Goal: Task Accomplishment & Management: Manage account settings

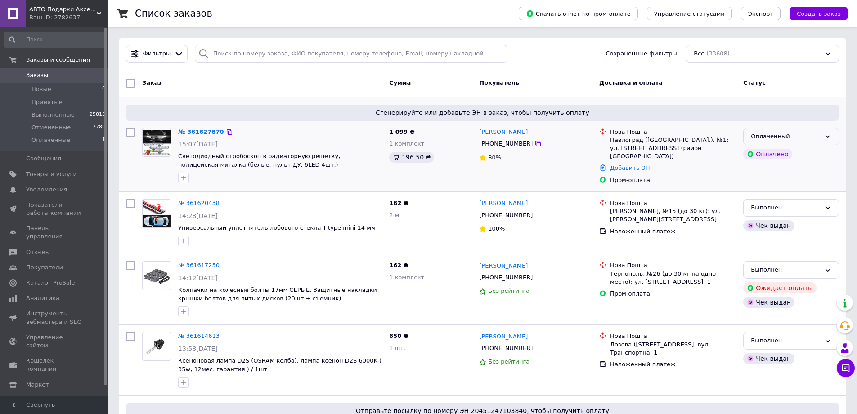
click at [754, 138] on div "Оплаченный" at bounding box center [786, 136] width 70 height 9
click at [753, 154] on li "Принят" at bounding box center [791, 155] width 95 height 17
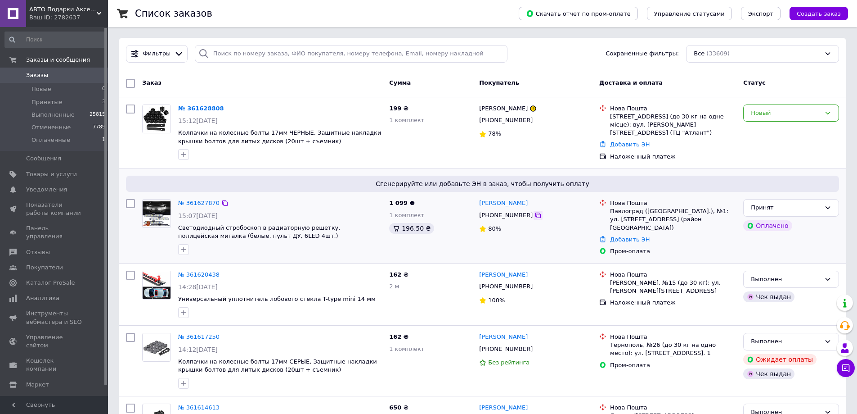
click at [535, 216] on icon at bounding box center [538, 214] width 7 height 7
paste input "[PHONE_NUMBER]"
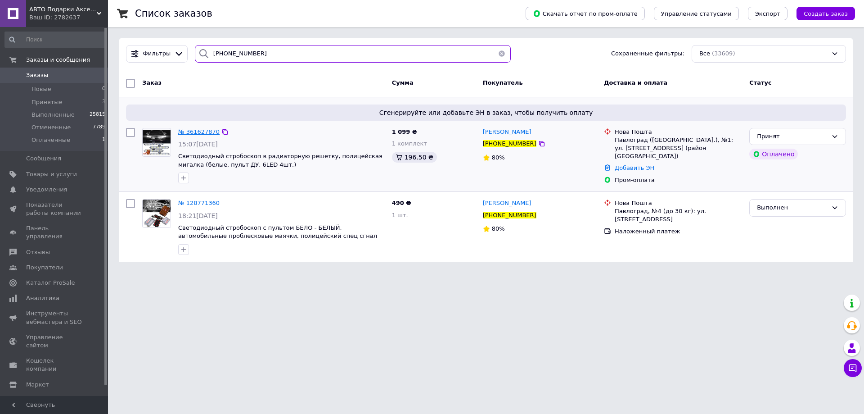
type input "[PHONE_NUMBER]"
click at [189, 132] on span "№ 361627870" at bounding box center [198, 131] width 41 height 7
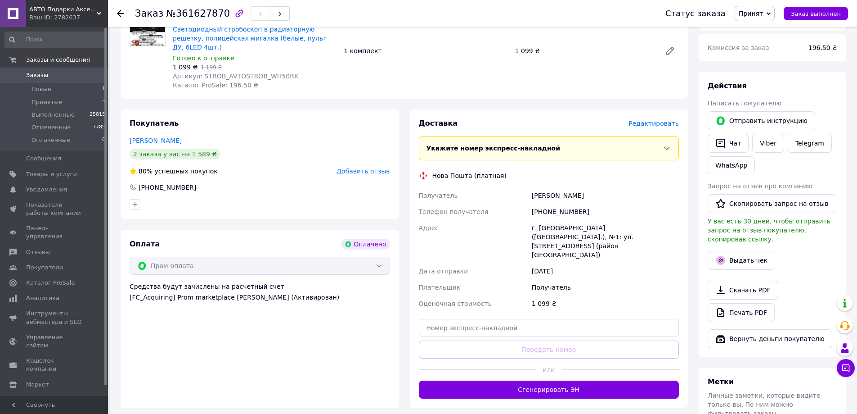
scroll to position [135, 0]
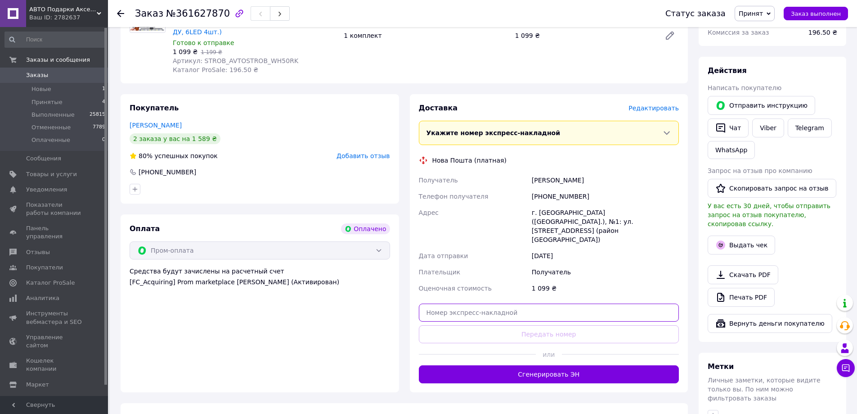
paste input "20451247241616"
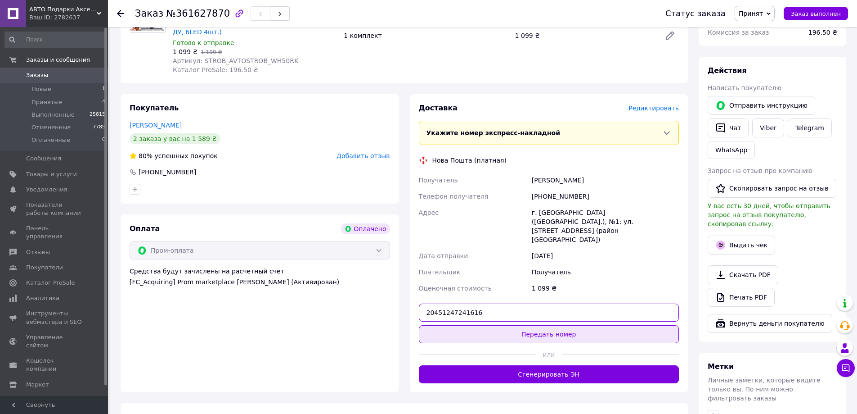
type input "20451247241616"
click at [545, 325] on button "Передать номер" at bounding box center [549, 334] width 261 height 18
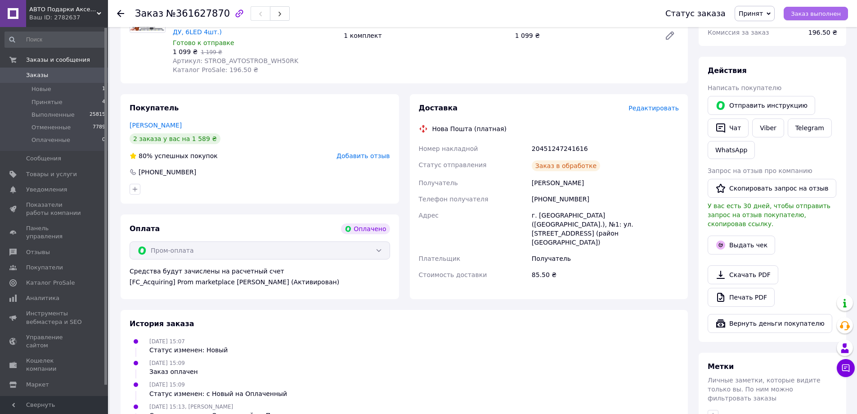
click at [811, 13] on span "Заказ выполнен" at bounding box center [816, 13] width 50 height 7
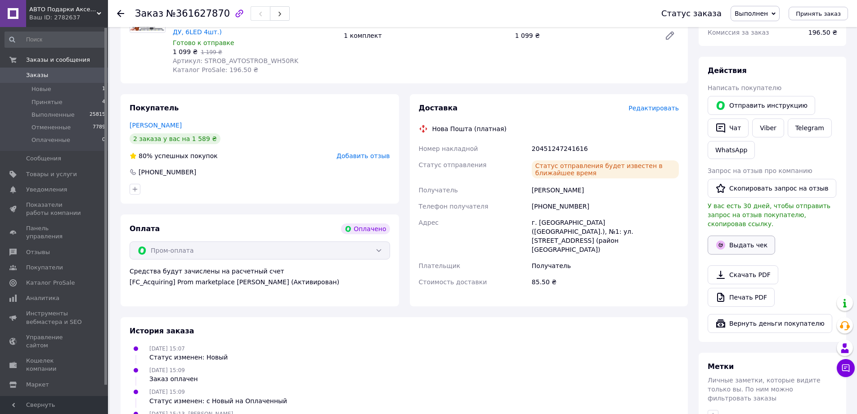
click at [736, 235] on button "Выдать чек" at bounding box center [741, 244] width 67 height 19
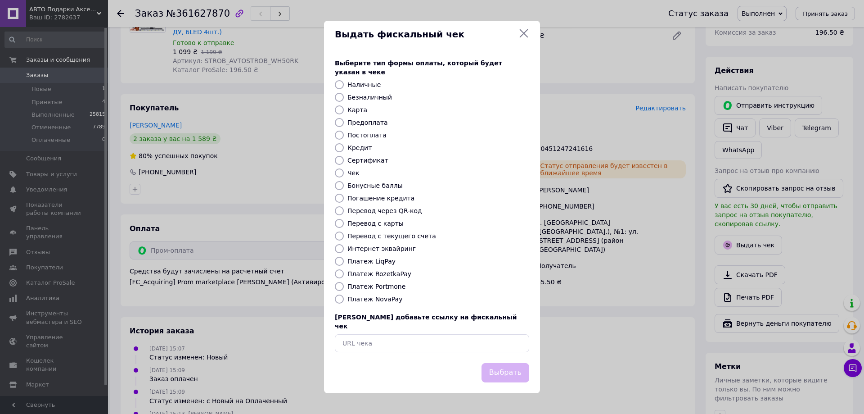
click at [394, 273] on label "Платеж RozetkaPay" at bounding box center [379, 273] width 64 height 7
click at [344, 273] on input "Платеж RozetkaPay" at bounding box center [339, 273] width 9 height 9
radio input "true"
click at [502, 365] on button "Выбрать" at bounding box center [505, 372] width 48 height 19
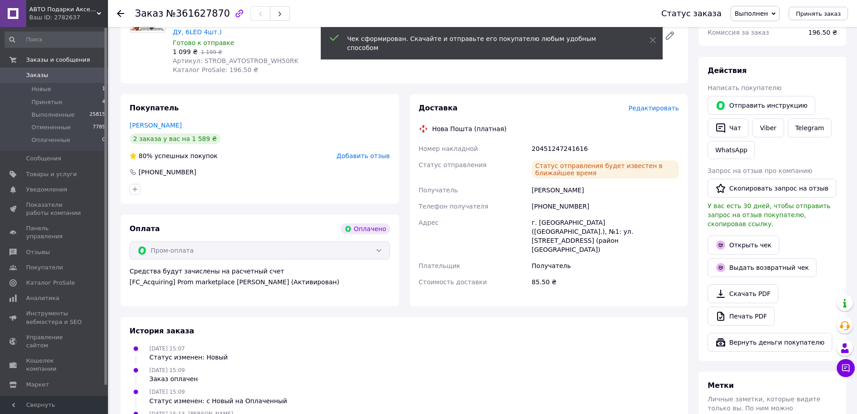
click at [119, 13] on use at bounding box center [120, 13] width 7 height 7
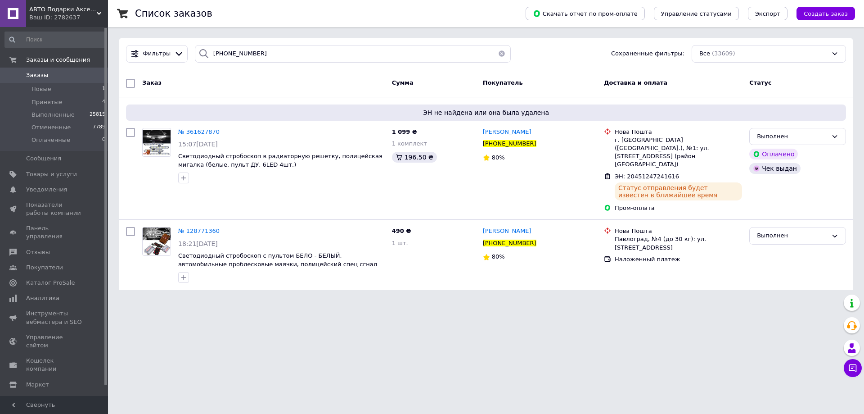
click at [33, 77] on span "Заказы" at bounding box center [37, 75] width 22 height 8
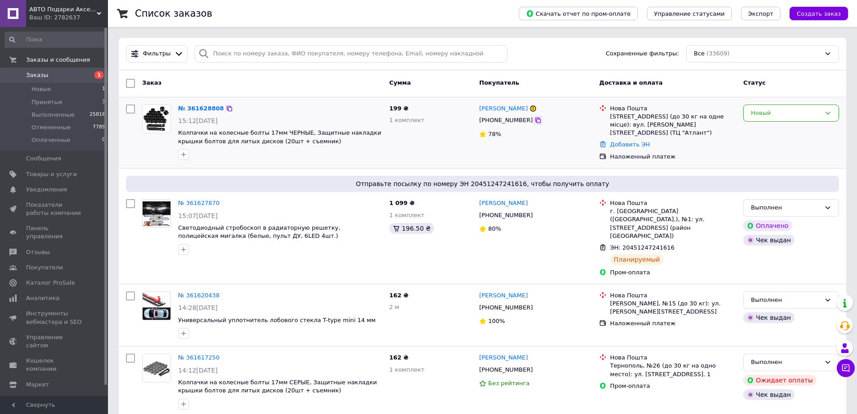
click at [535, 121] on icon at bounding box center [538, 120] width 7 height 7
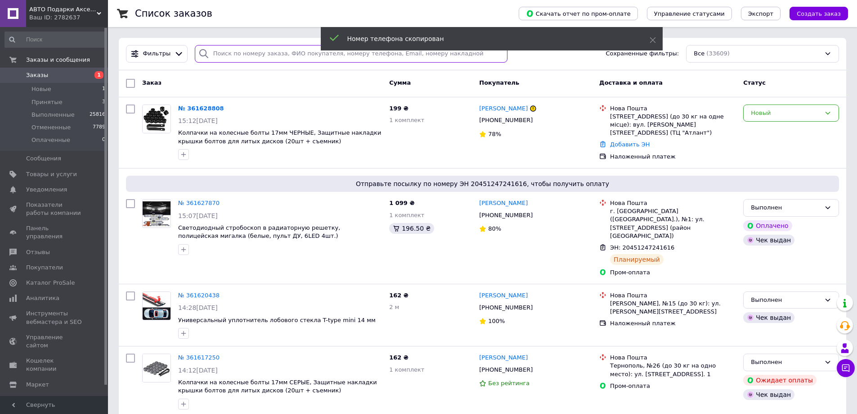
paste input "[PHONE_NUMBER]"
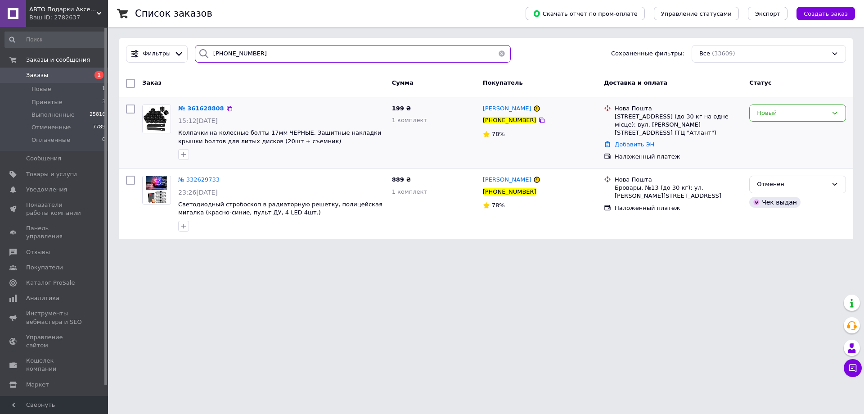
type input "[PHONE_NUMBER]"
click at [494, 109] on span "[PERSON_NAME]" at bounding box center [507, 108] width 49 height 7
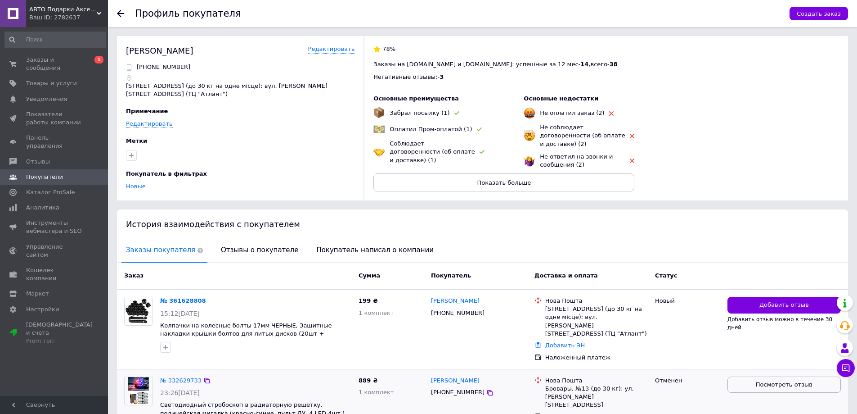
click at [781, 380] on span "Посмотреть отзыв" at bounding box center [784, 384] width 57 height 9
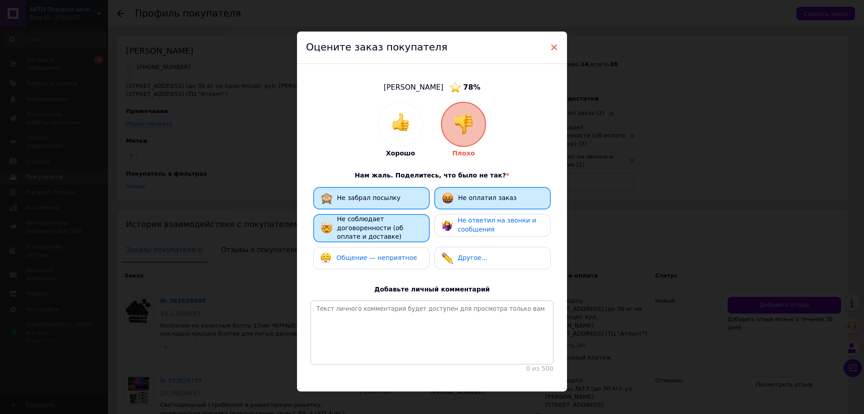
click at [552, 49] on span "×" at bounding box center [554, 47] width 8 height 15
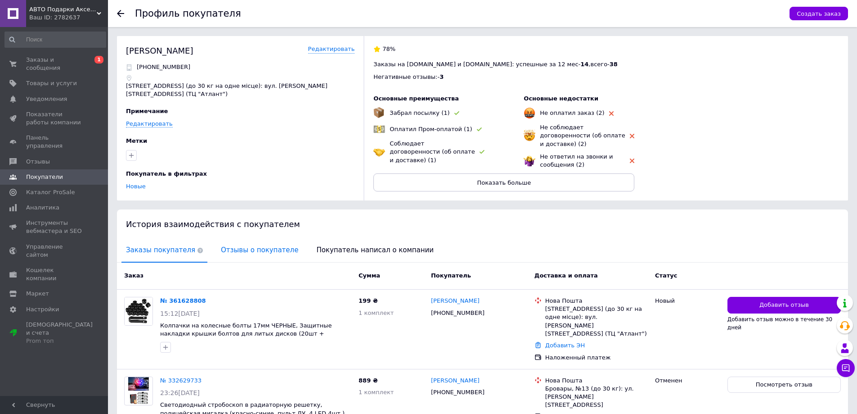
click at [218, 242] on span "Отзывы о покупателе" at bounding box center [259, 249] width 86 height 23
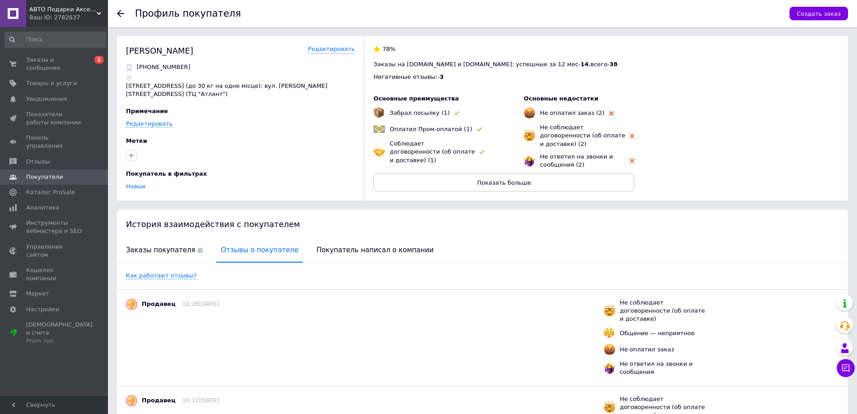
click at [122, 14] on icon at bounding box center [120, 13] width 7 height 7
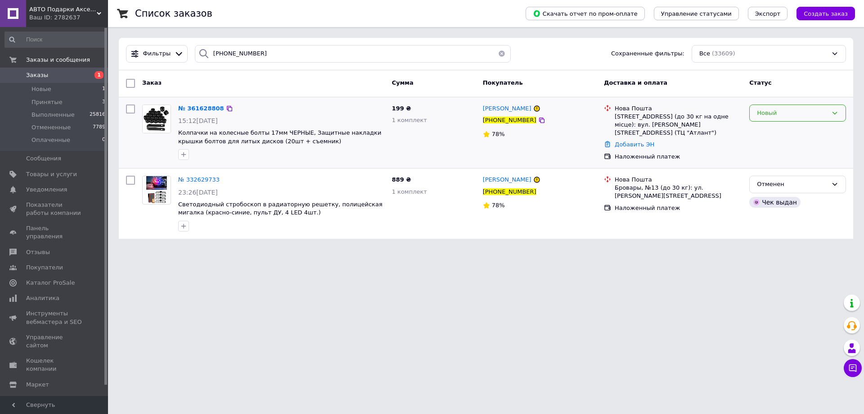
click at [764, 112] on div "Новый" at bounding box center [792, 112] width 71 height 9
click at [768, 131] on li "Принят" at bounding box center [798, 131] width 96 height 17
click at [29, 76] on span "Заказы" at bounding box center [37, 75] width 22 height 8
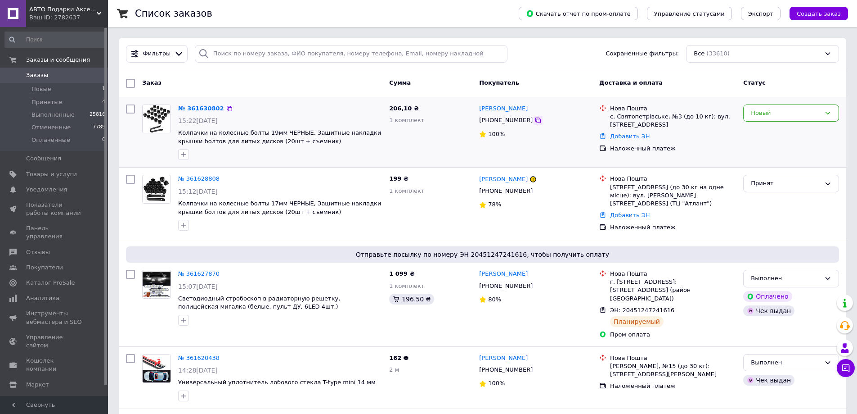
click at [535, 121] on icon at bounding box center [537, 119] width 5 height 5
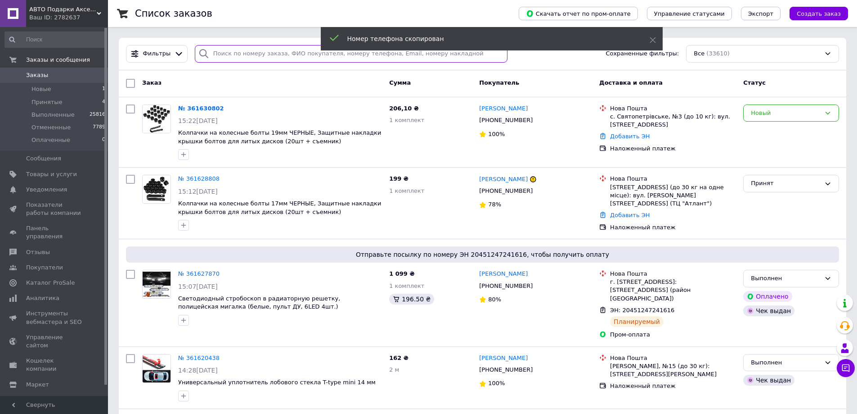
paste input "[PHONE_NUMBER]"
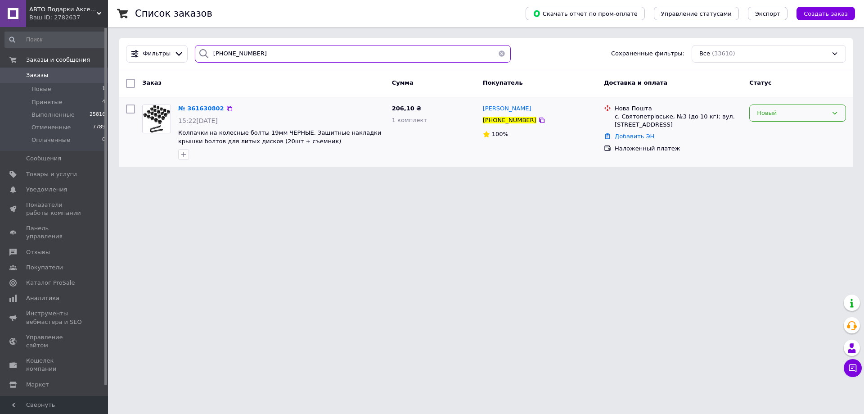
type input "[PHONE_NUMBER]"
click at [765, 112] on div "Новый" at bounding box center [792, 112] width 71 height 9
click at [766, 130] on li "Принят" at bounding box center [798, 131] width 96 height 17
click at [761, 114] on div "Принят" at bounding box center [792, 112] width 71 height 9
click at [765, 131] on li "Выполнен" at bounding box center [798, 131] width 96 height 17
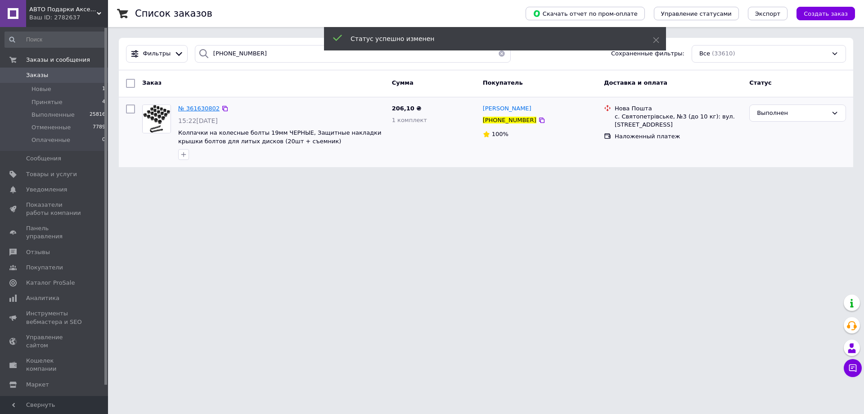
click at [195, 109] on span "№ 361630802" at bounding box center [198, 108] width 41 height 7
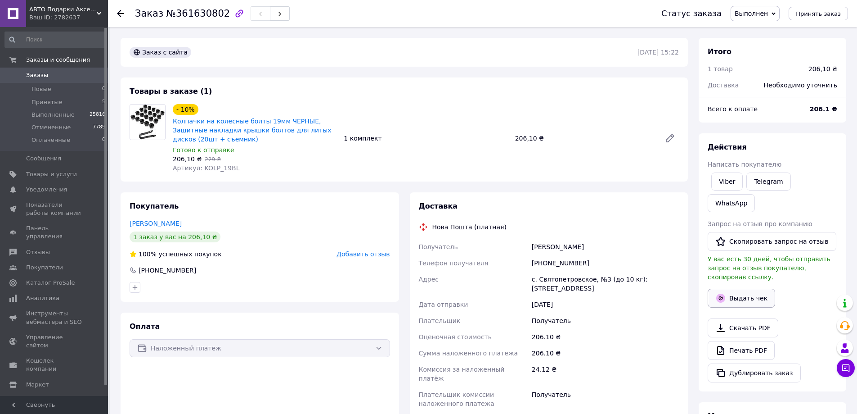
click at [742, 288] on button "Выдать чек" at bounding box center [741, 297] width 67 height 19
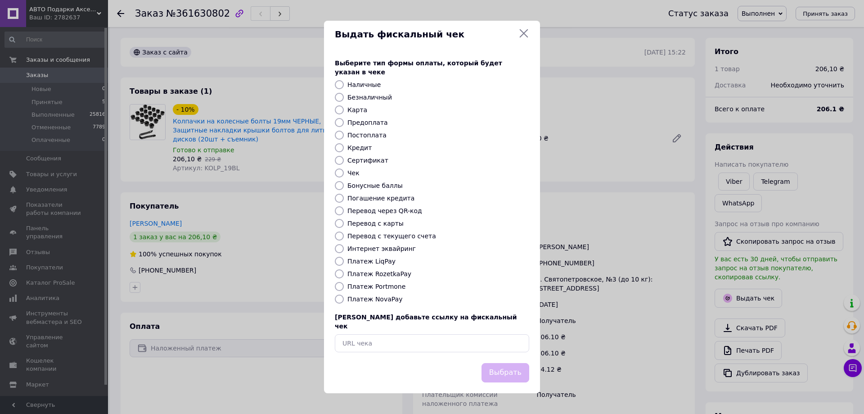
drag, startPoint x: 383, startPoint y: 299, endPoint x: 425, endPoint y: 321, distance: 47.3
click at [383, 299] on label "Платеж NovaPay" at bounding box center [374, 298] width 55 height 7
click at [344, 299] on input "Платеж NovaPay" at bounding box center [339, 298] width 9 height 9
radio input "true"
click at [494, 363] on button "Выбрать" at bounding box center [505, 372] width 48 height 19
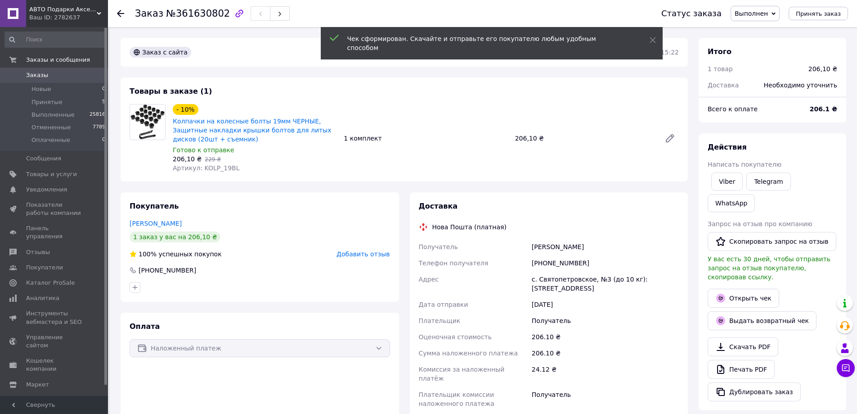
drag, startPoint x: 120, startPoint y: 13, endPoint x: 95, endPoint y: 18, distance: 25.2
click at [117, 13] on icon at bounding box center [120, 13] width 7 height 7
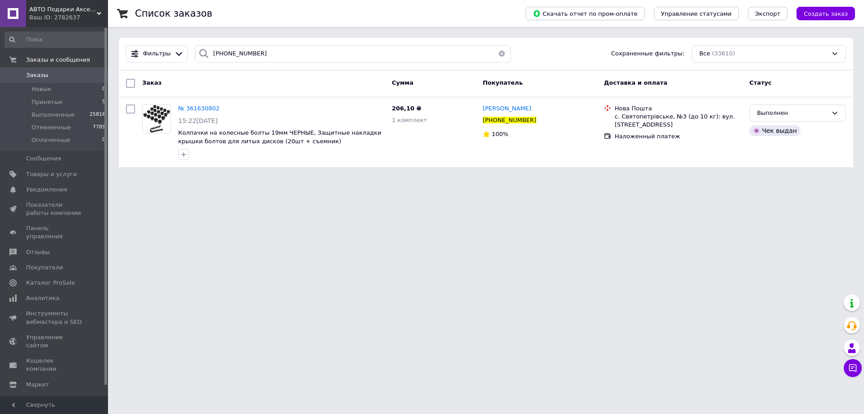
click at [34, 74] on span "Заказы" at bounding box center [37, 75] width 22 height 8
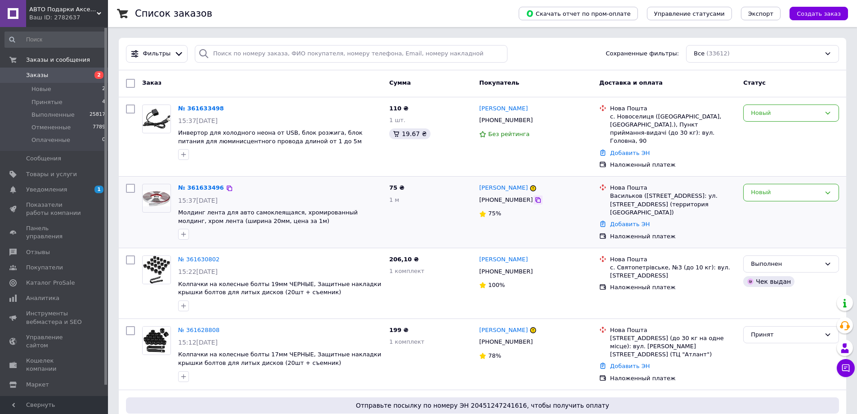
click at [535, 197] on icon at bounding box center [537, 199] width 5 height 5
paste input "[PHONE_NUMBER]"
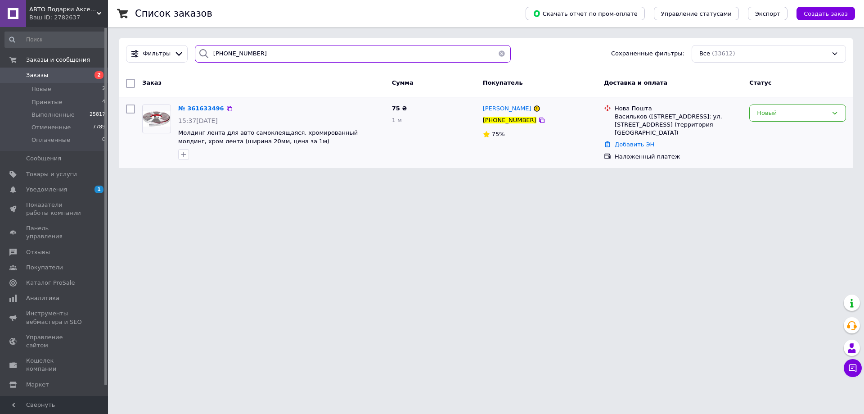
type input "[PHONE_NUMBER]"
click at [492, 110] on span "Віталій Андросович" at bounding box center [507, 108] width 49 height 7
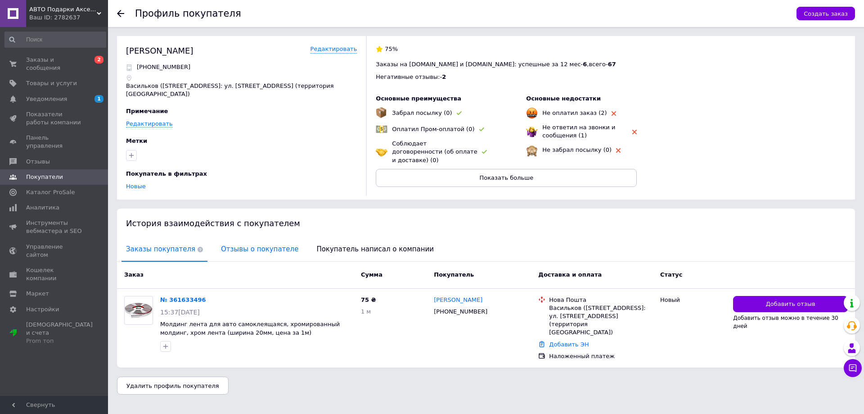
click at [243, 238] on span "Отзывы о покупателе" at bounding box center [259, 249] width 86 height 23
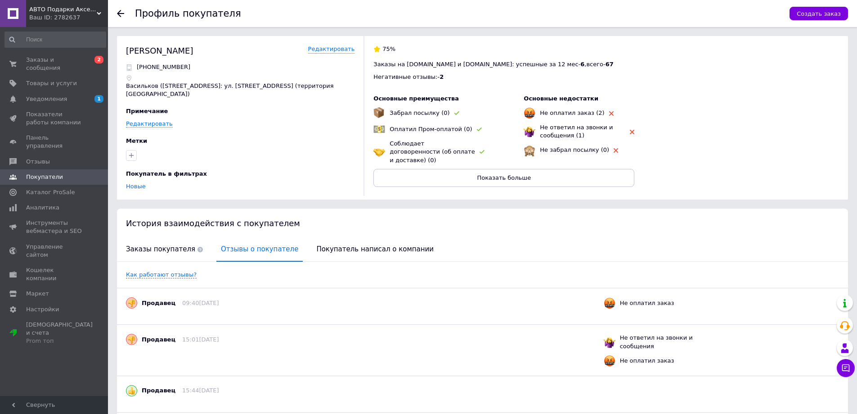
click at [118, 13] on use at bounding box center [120, 13] width 7 height 7
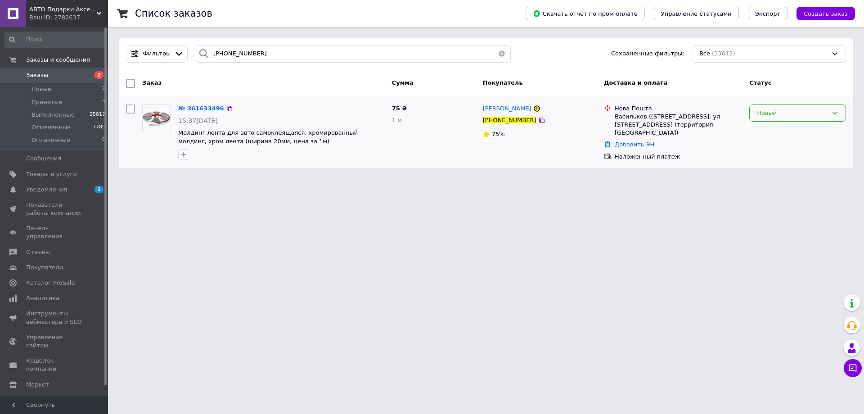
click at [766, 112] on div "Новый" at bounding box center [792, 112] width 71 height 9
click at [766, 131] on li "Принят" at bounding box center [798, 131] width 96 height 17
click at [38, 74] on span "Заказы" at bounding box center [37, 75] width 22 height 8
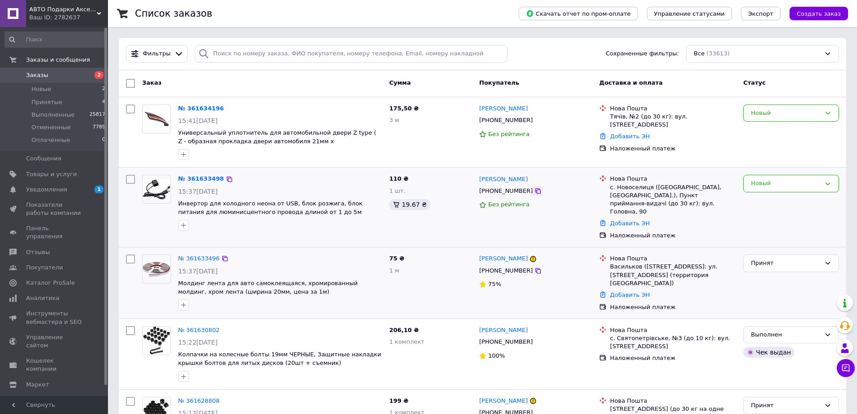
click at [535, 192] on icon at bounding box center [538, 190] width 7 height 7
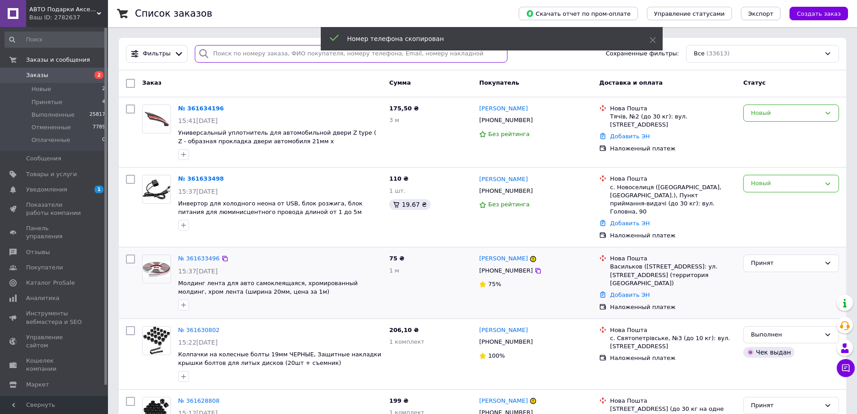
paste input "+380980808381"
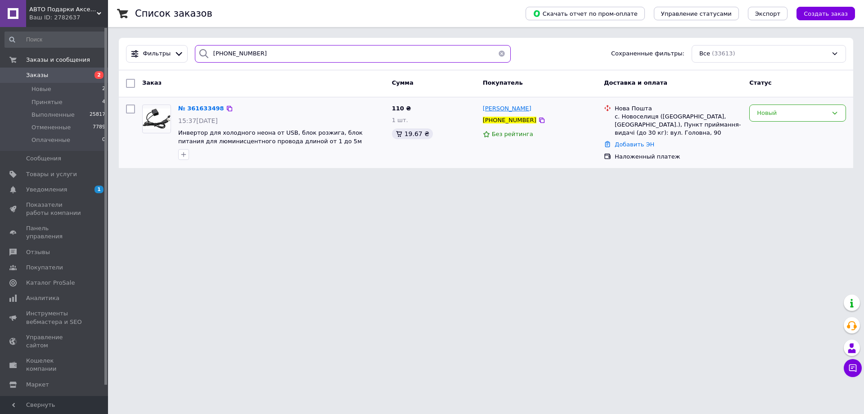
type input "+380980808381"
click at [499, 109] on span "Олександр Білик" at bounding box center [507, 108] width 49 height 7
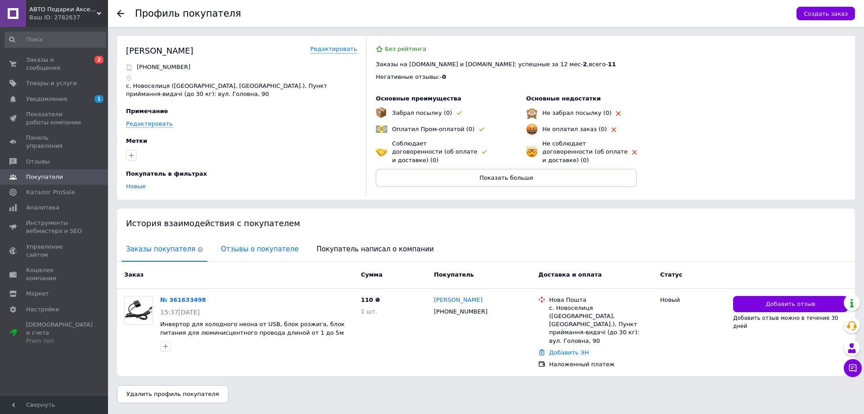
click at [216, 248] on span "Отзывы о покупателе" at bounding box center [259, 249] width 86 height 23
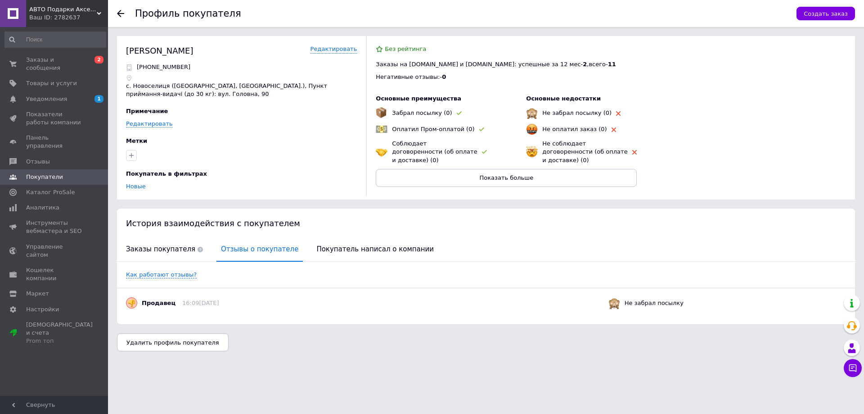
click at [120, 12] on icon at bounding box center [120, 13] width 7 height 7
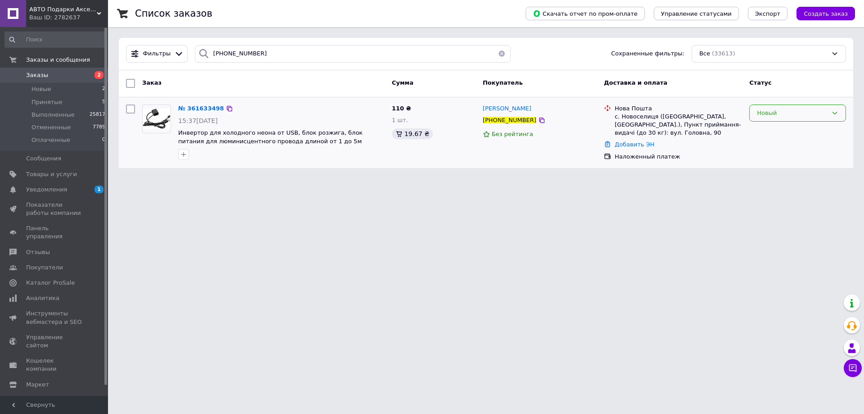
click at [761, 115] on div "Новый" at bounding box center [792, 112] width 71 height 9
click at [766, 133] on li "Принят" at bounding box center [798, 131] width 96 height 17
click at [760, 112] on div "Принят" at bounding box center [792, 112] width 71 height 9
click at [761, 147] on li "Отменен" at bounding box center [798, 148] width 96 height 17
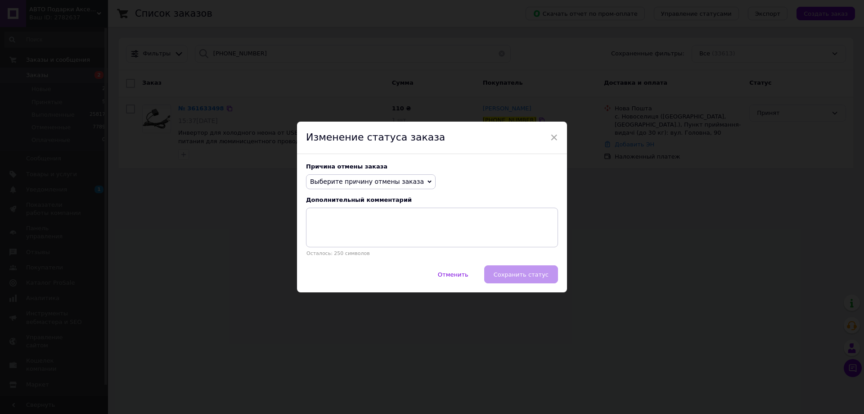
click at [427, 181] on icon at bounding box center [429, 181] width 4 height 3
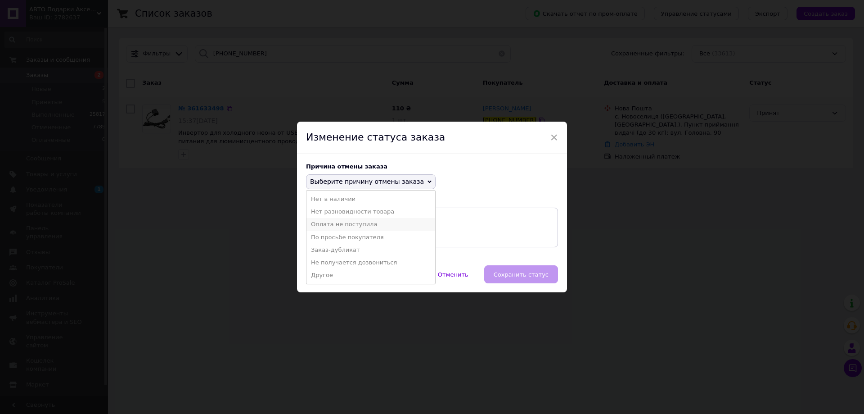
click at [356, 225] on li "Оплата не поступила" at bounding box center [370, 224] width 129 height 13
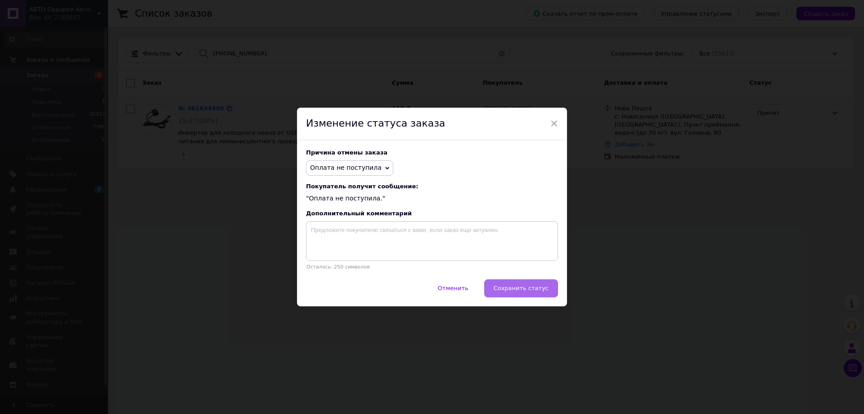
click at [524, 289] on span "Сохранить статус" at bounding box center [521, 287] width 55 height 7
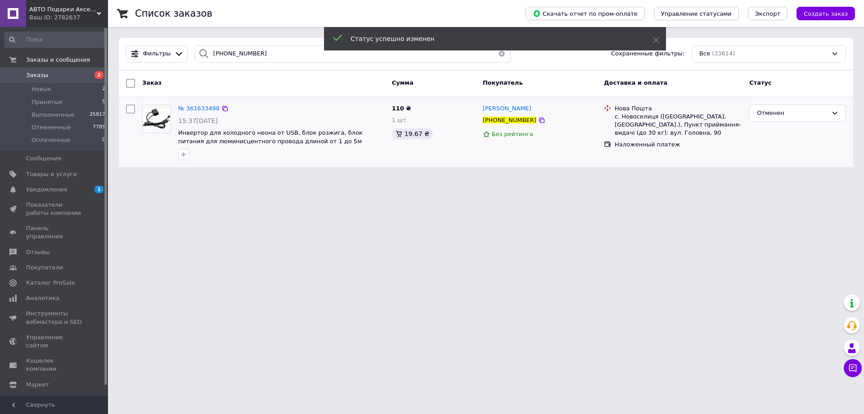
click at [37, 74] on span "Заказы" at bounding box center [37, 75] width 22 height 8
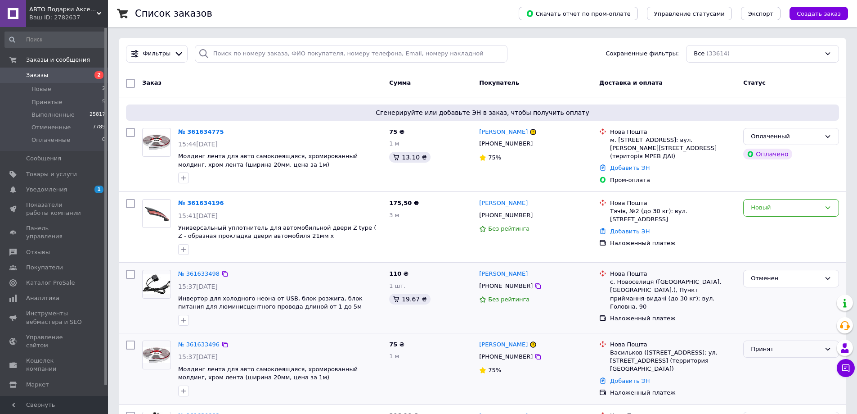
click at [760, 350] on div "Принят" at bounding box center [786, 348] width 70 height 9
click at [756, 384] on li "Отменен" at bounding box center [791, 384] width 95 height 17
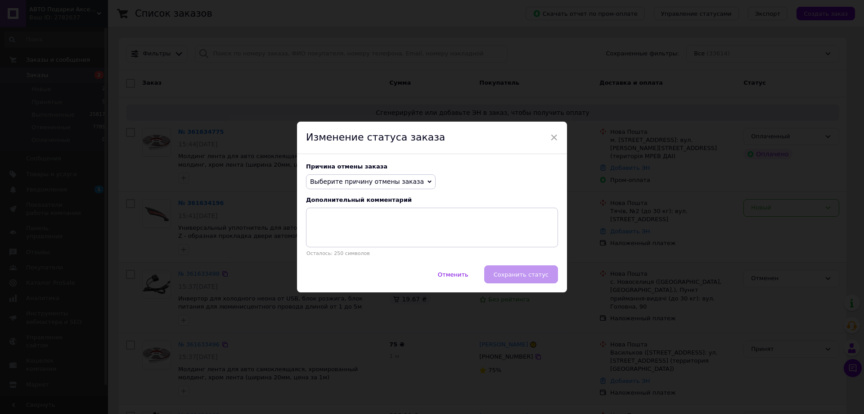
drag, startPoint x: 414, startPoint y: 180, endPoint x: 408, endPoint y: 183, distance: 6.9
click at [427, 180] on icon at bounding box center [429, 182] width 4 height 4
click at [331, 250] on li "Заказ-дубликат" at bounding box center [370, 249] width 129 height 13
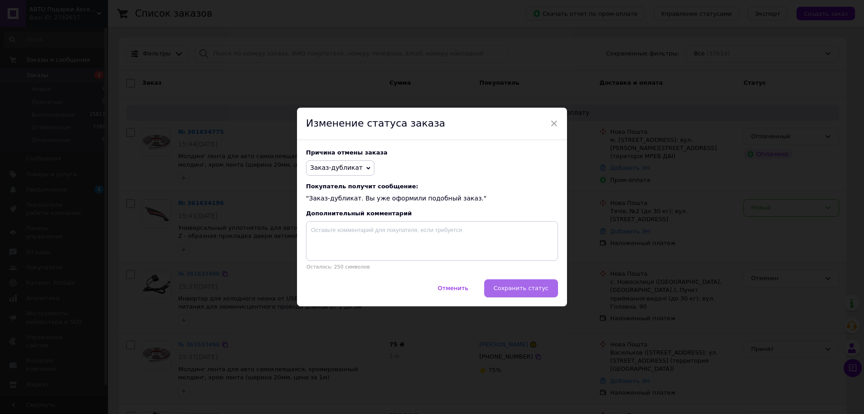
click at [504, 291] on span "Сохранить статус" at bounding box center [521, 287] width 55 height 7
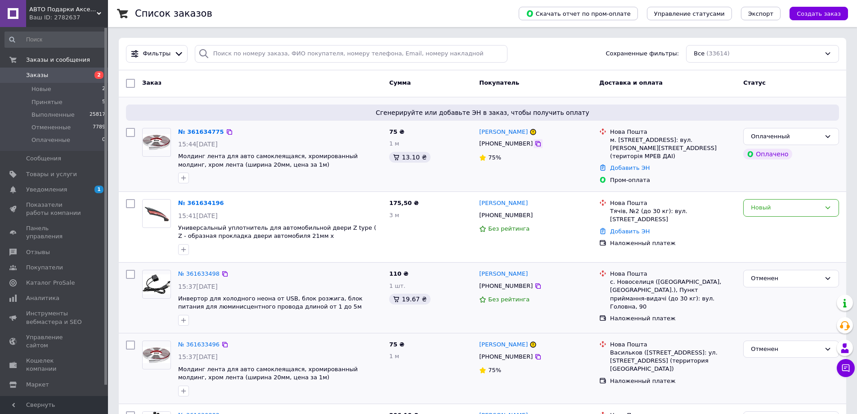
click at [535, 144] on icon at bounding box center [537, 143] width 5 height 5
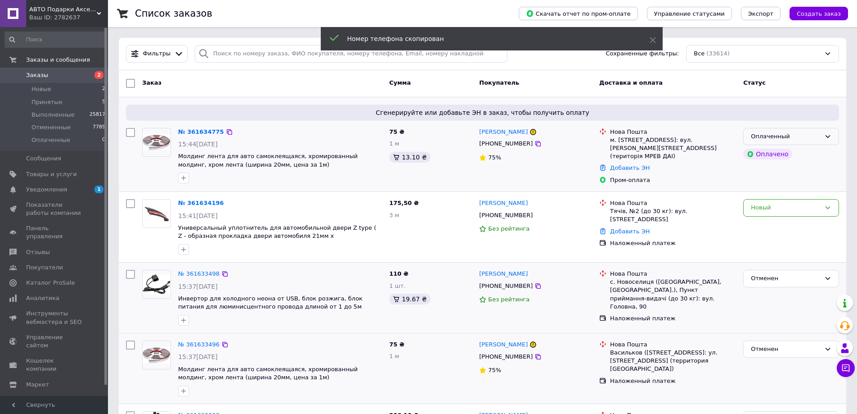
click at [762, 138] on div "Оплаченный" at bounding box center [786, 136] width 70 height 9
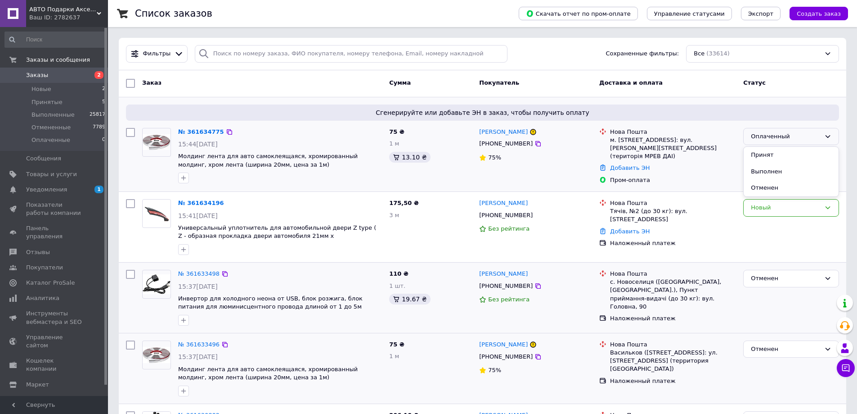
drag, startPoint x: 763, startPoint y: 154, endPoint x: 744, endPoint y: 153, distance: 18.5
click at [762, 154] on li "Принят" at bounding box center [791, 155] width 95 height 17
click at [191, 132] on link "№ 361634775" at bounding box center [198, 131] width 41 height 7
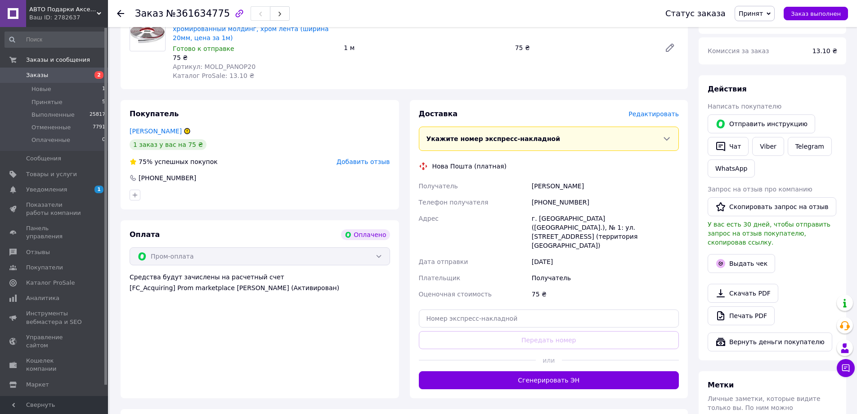
scroll to position [180, 0]
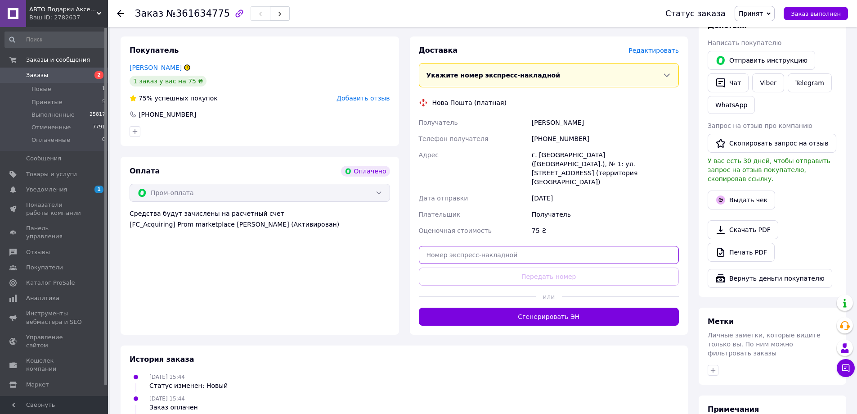
paste input "20451247286720"
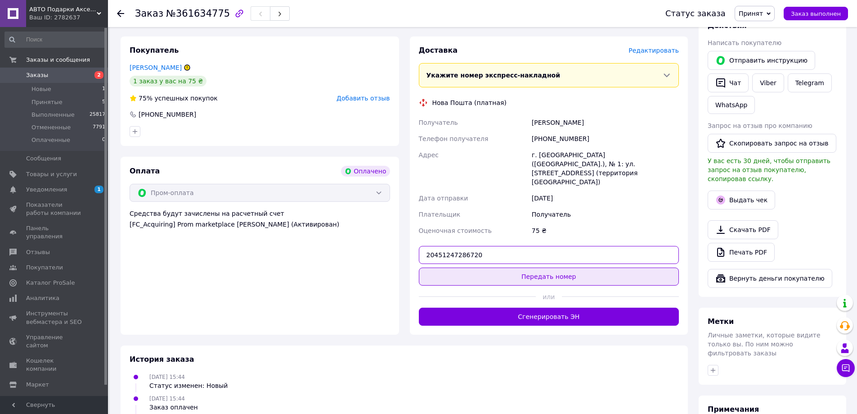
type input "20451247286720"
click at [540, 267] on button "Передать номер" at bounding box center [549, 276] width 261 height 18
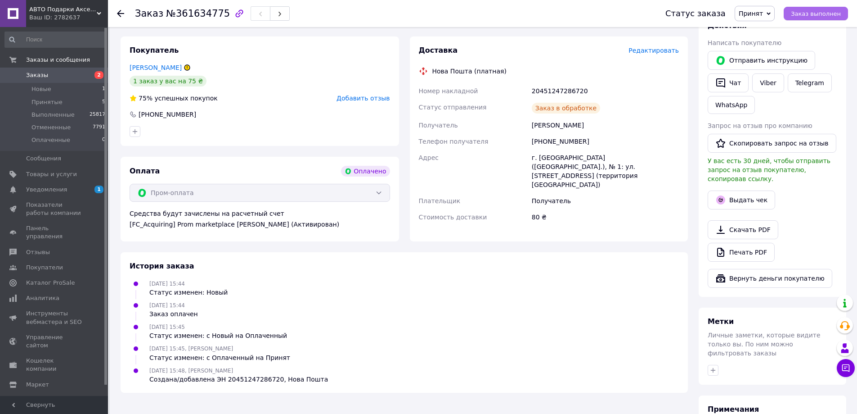
click at [809, 14] on span "Заказ выполнен" at bounding box center [816, 13] width 50 height 7
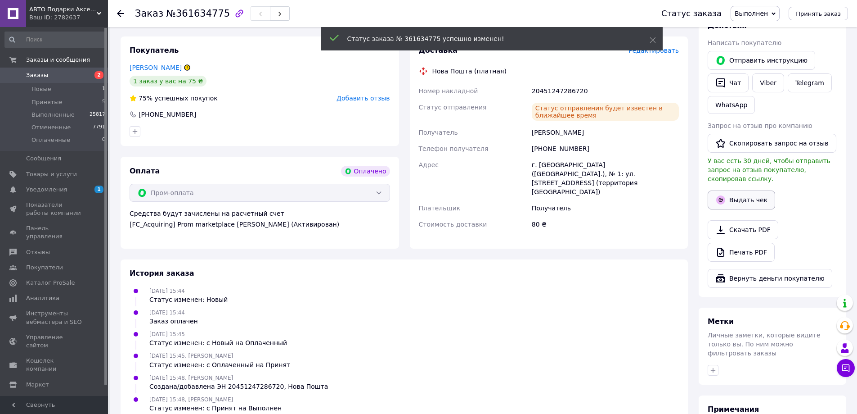
click at [734, 193] on button "Выдать чек" at bounding box center [741, 199] width 67 height 19
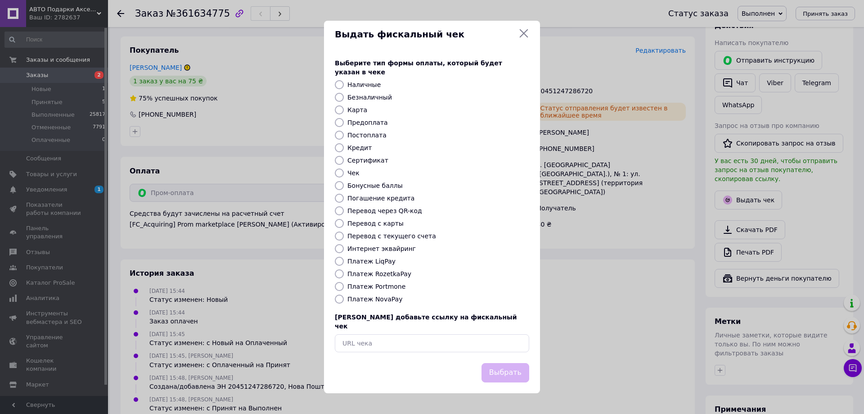
click at [376, 275] on label "Платеж RozetkaPay" at bounding box center [379, 273] width 64 height 7
click at [344, 275] on input "Платеж RozetkaPay" at bounding box center [339, 273] width 9 height 9
radio input "true"
click at [501, 363] on button "Выбрать" at bounding box center [505, 372] width 48 height 19
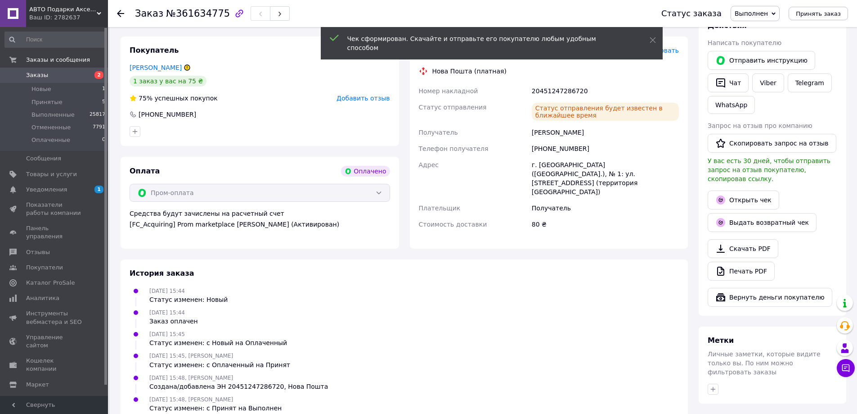
click at [119, 14] on icon at bounding box center [120, 13] width 7 height 7
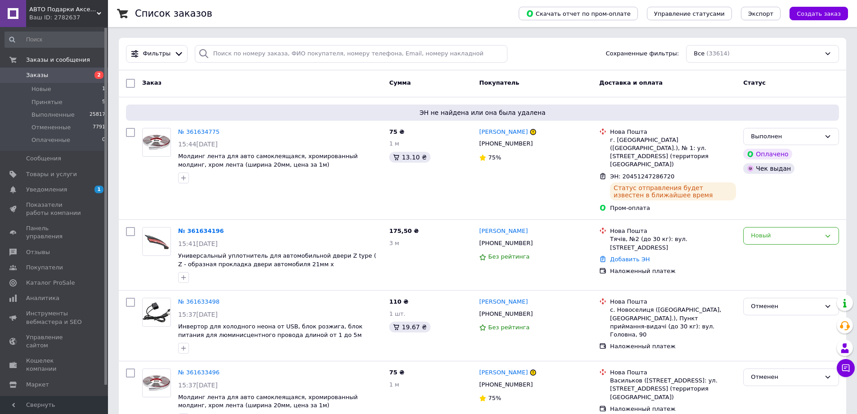
click at [35, 75] on span "Заказы" at bounding box center [37, 75] width 22 height 8
click at [535, 240] on icon at bounding box center [537, 242] width 5 height 5
paste input "[PHONE_NUMBER]"
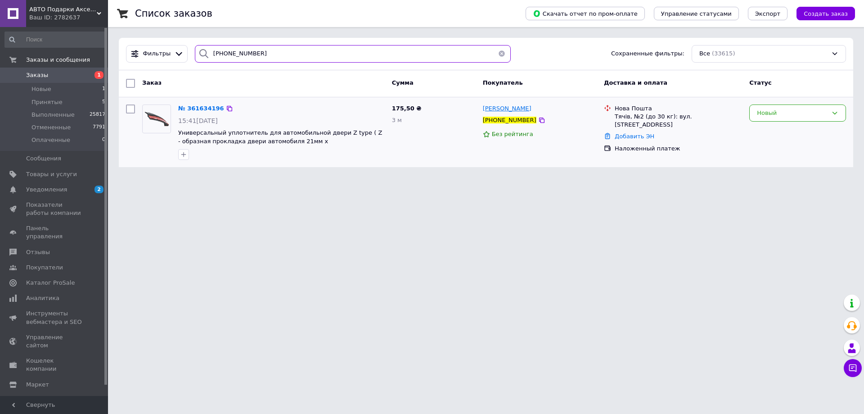
type input "+380969427513"
click at [493, 110] on span "ВАСИЛЬ ФЕЄР" at bounding box center [507, 108] width 49 height 7
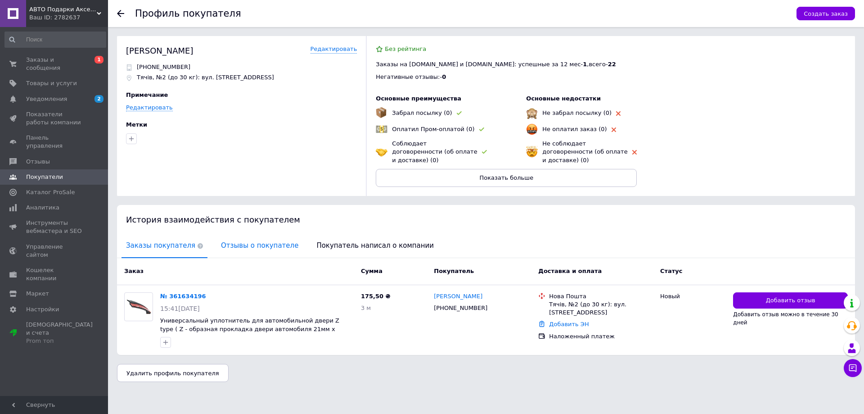
click at [252, 237] on span "Отзывы о покупателе" at bounding box center [259, 245] width 86 height 23
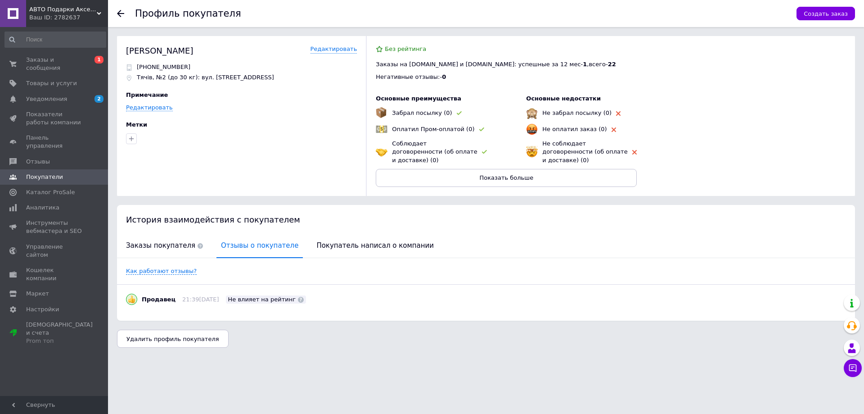
click at [120, 13] on use at bounding box center [120, 13] width 7 height 7
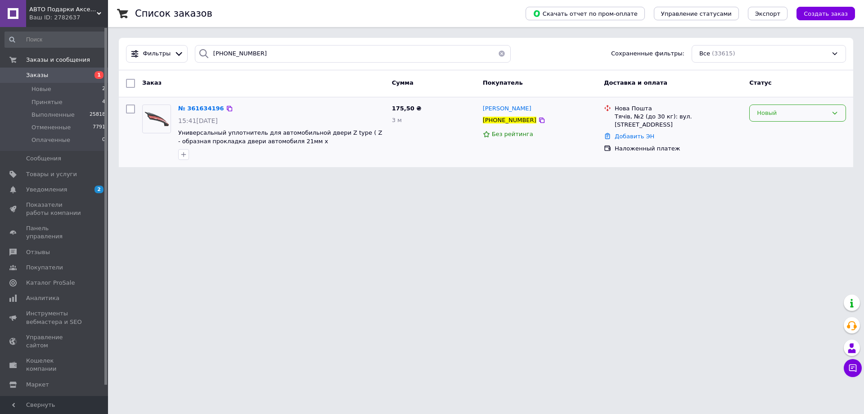
click at [762, 112] on div "Новый" at bounding box center [792, 112] width 71 height 9
click at [764, 132] on li "Принят" at bounding box center [798, 131] width 96 height 17
click at [759, 114] on div "Принят" at bounding box center [792, 112] width 71 height 9
drag, startPoint x: 770, startPoint y: 133, endPoint x: 759, endPoint y: 131, distance: 11.5
click at [769, 133] on li "Выполнен" at bounding box center [798, 131] width 96 height 17
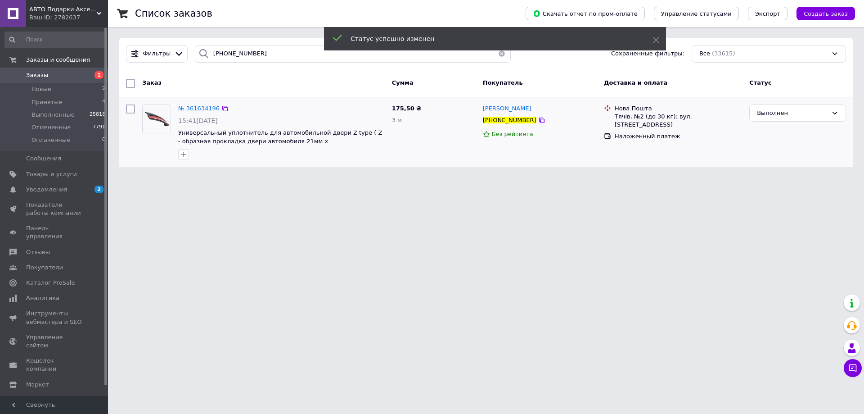
click at [194, 109] on span "№ 361634196" at bounding box center [198, 108] width 41 height 7
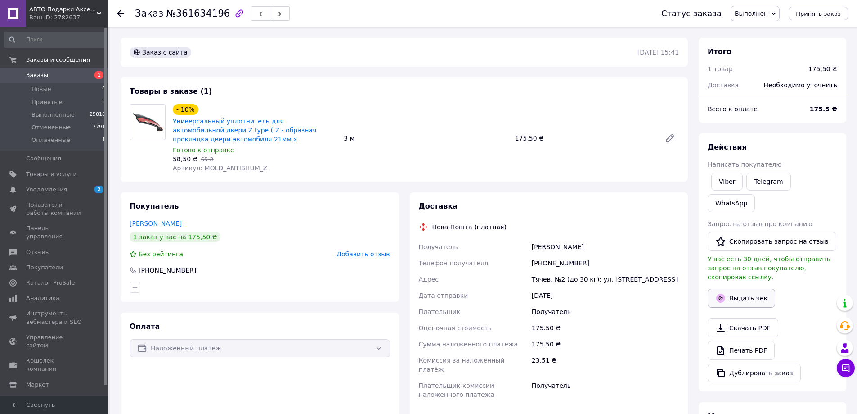
click at [737, 288] on button "Выдать чек" at bounding box center [741, 297] width 67 height 19
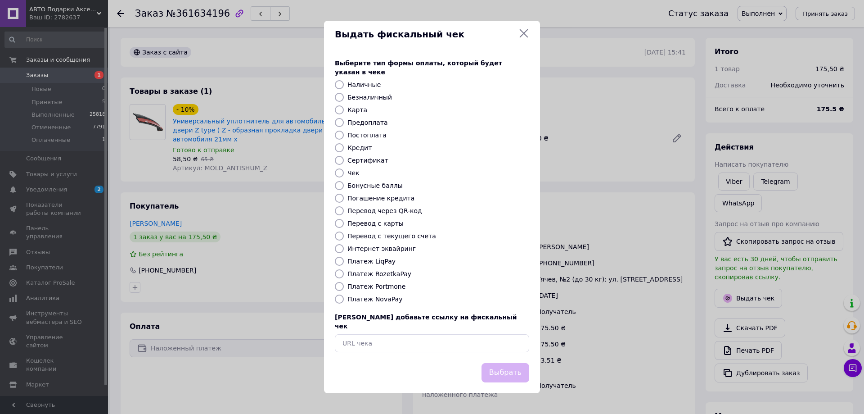
click at [382, 298] on label "Платеж NovaPay" at bounding box center [374, 298] width 55 height 7
click at [344, 298] on input "Платеж NovaPay" at bounding box center [339, 298] width 9 height 9
radio input "true"
click at [492, 365] on button "Выбрать" at bounding box center [505, 372] width 48 height 19
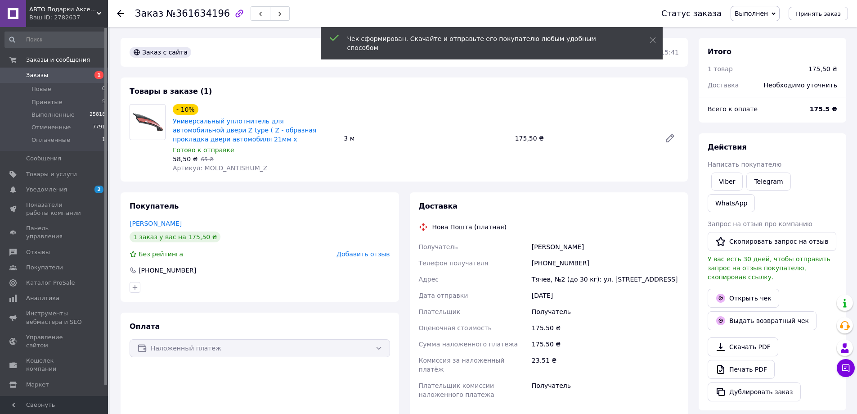
click at [122, 12] on icon at bounding box center [120, 13] width 7 height 7
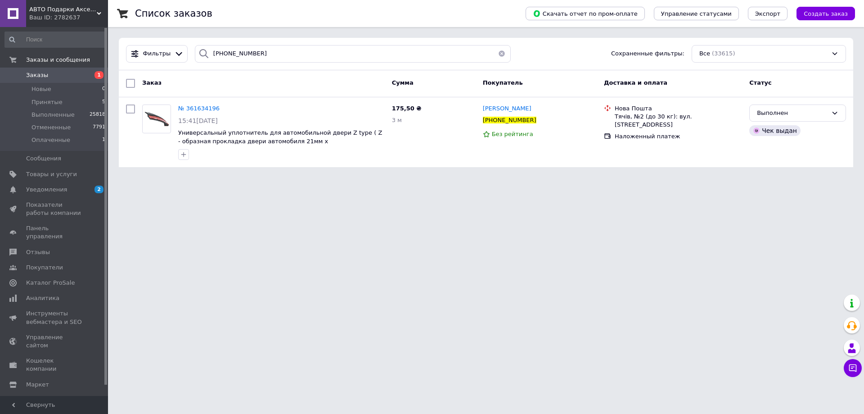
click at [34, 72] on span "Заказы" at bounding box center [37, 75] width 22 height 8
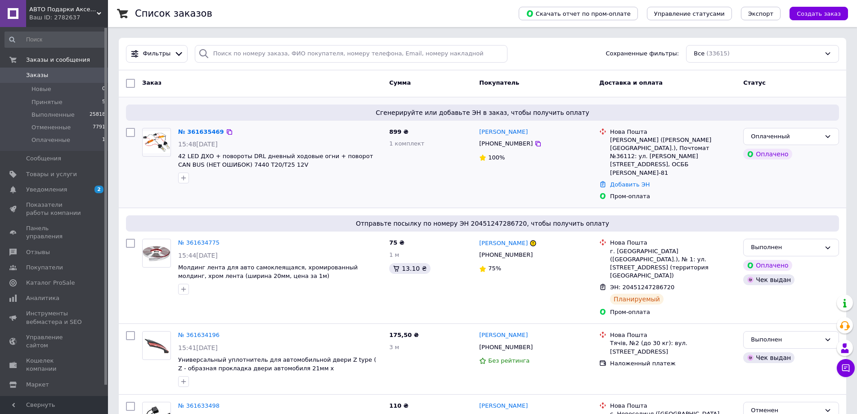
drag, startPoint x: 527, startPoint y: 142, endPoint x: 513, endPoint y: 140, distance: 15.0
click at [535, 142] on icon at bounding box center [537, 143] width 5 height 5
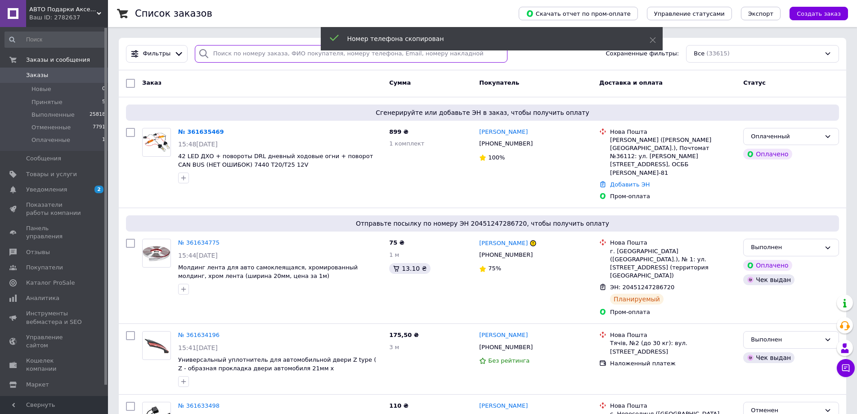
paste input "+380977711406"
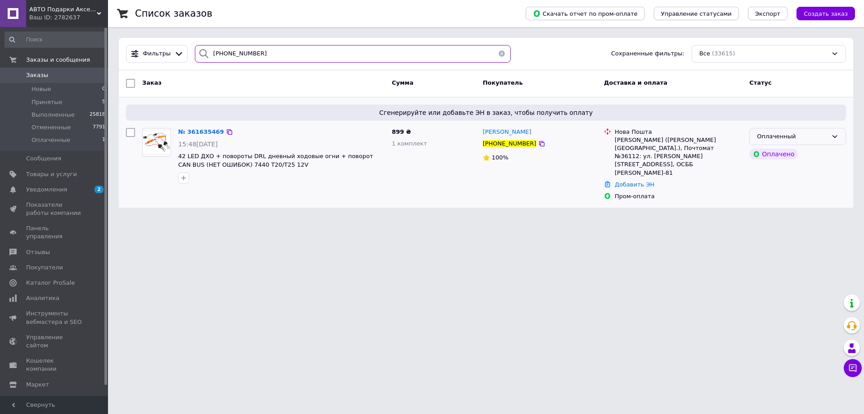
type input "+380977711406"
click at [765, 136] on div "Оплаченный" at bounding box center [792, 136] width 71 height 9
click at [767, 154] on li "Принят" at bounding box center [798, 155] width 96 height 17
click at [189, 133] on span "№ 361635469" at bounding box center [198, 131] width 41 height 7
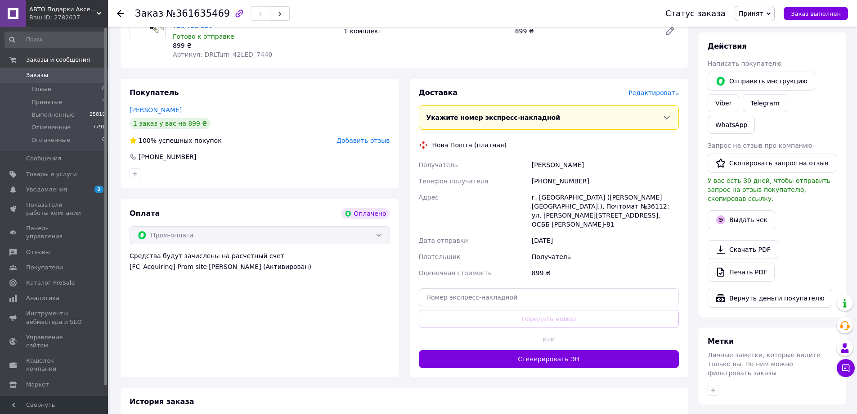
scroll to position [135, 0]
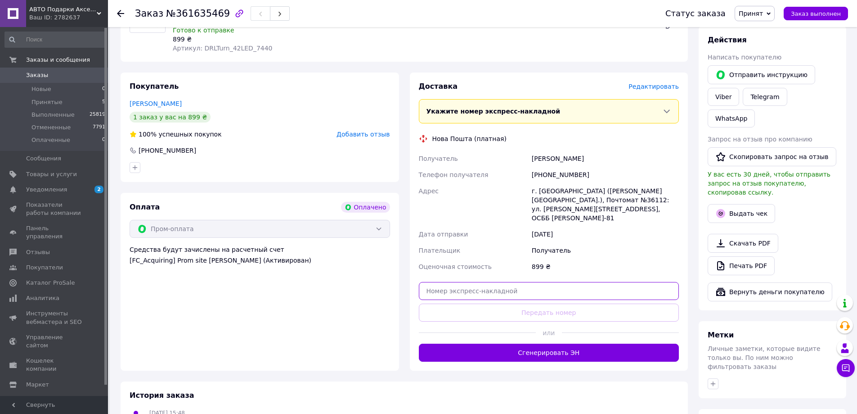
paste input "20451247299413"
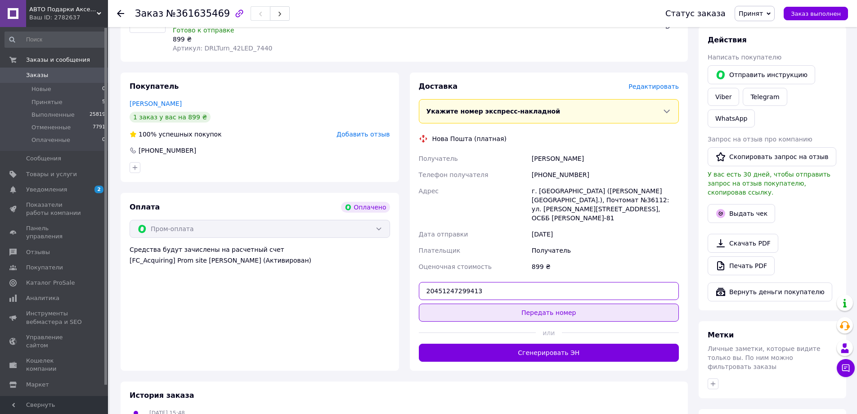
type input "20451247299413"
click at [529, 303] on button "Передать номер" at bounding box center [549, 312] width 261 height 18
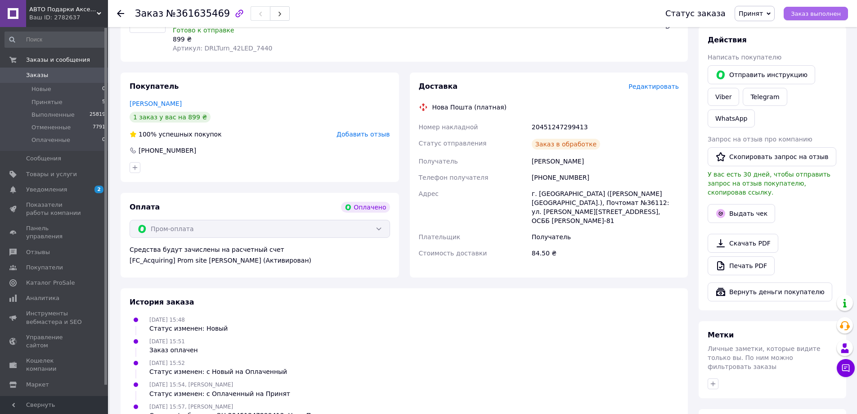
click at [806, 15] on span "Заказ выполнен" at bounding box center [816, 13] width 50 height 7
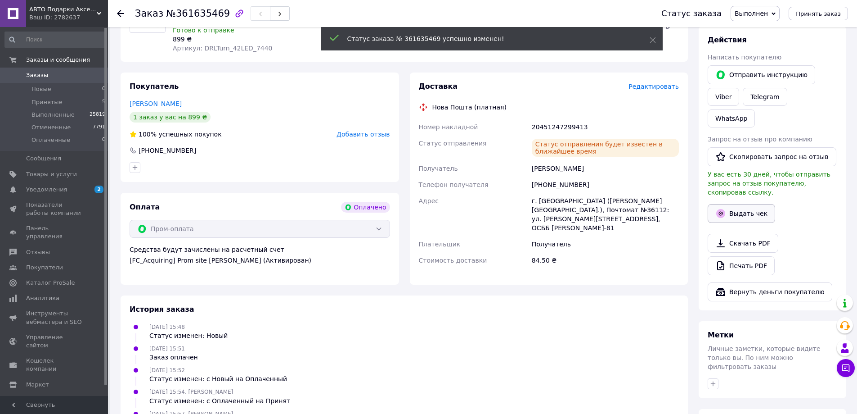
click at [737, 204] on button "Выдать чек" at bounding box center [741, 213] width 67 height 19
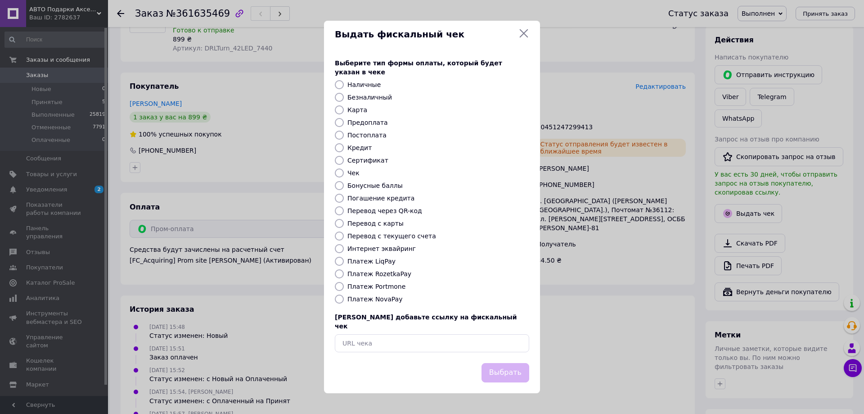
click at [376, 272] on label "Платеж RozetkaPay" at bounding box center [379, 273] width 64 height 7
click at [344, 272] on input "Платеж RozetkaPay" at bounding box center [339, 273] width 9 height 9
radio input "true"
click at [506, 363] on button "Выбрать" at bounding box center [505, 372] width 48 height 19
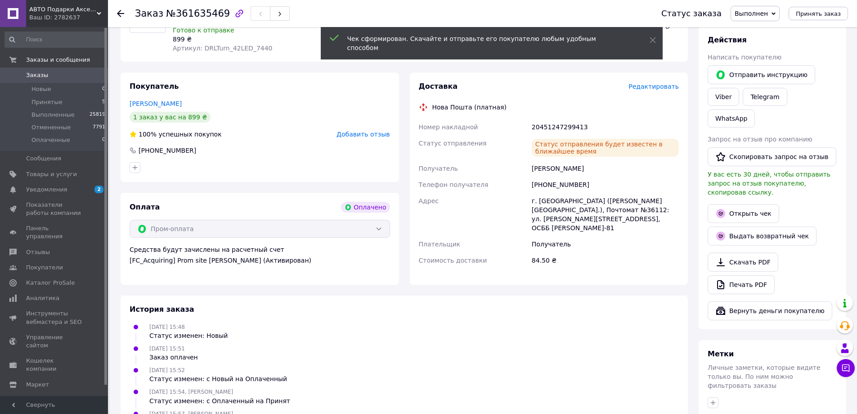
click at [120, 13] on use at bounding box center [120, 13] width 7 height 7
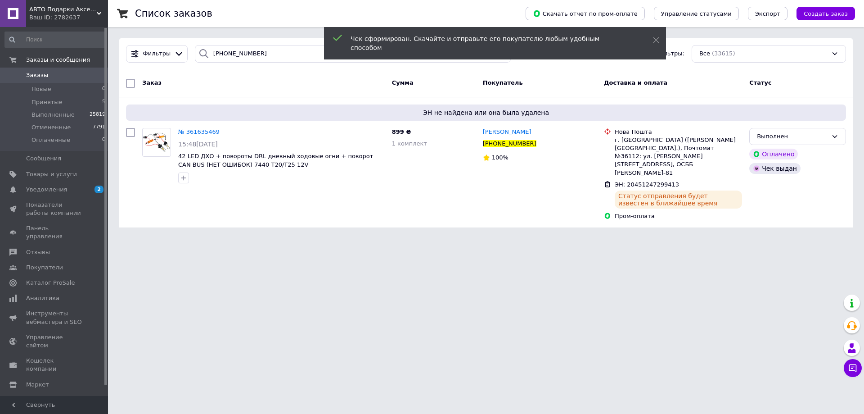
click at [40, 75] on span "Заказы" at bounding box center [37, 75] width 22 height 8
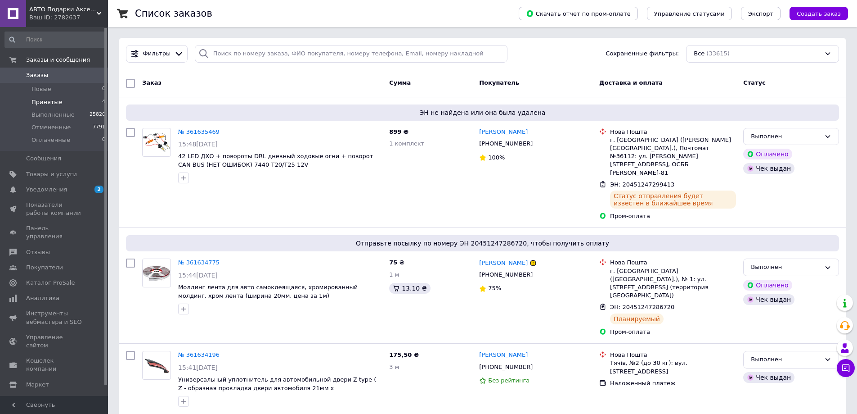
click at [43, 101] on span "Принятые" at bounding box center [46, 102] width 31 height 8
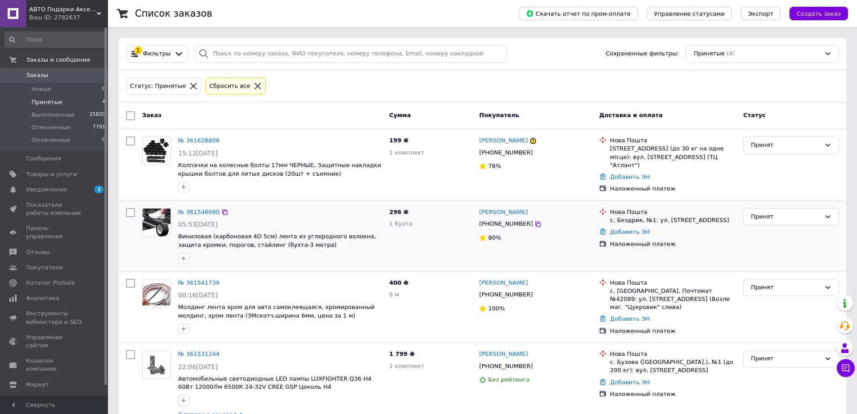
drag, startPoint x: 525, startPoint y: 223, endPoint x: 508, endPoint y: 227, distance: 17.0
click at [535, 223] on icon at bounding box center [538, 223] width 7 height 7
click at [761, 215] on div "Принят" at bounding box center [786, 216] width 70 height 9
click at [760, 250] on li "Отменен" at bounding box center [791, 251] width 95 height 17
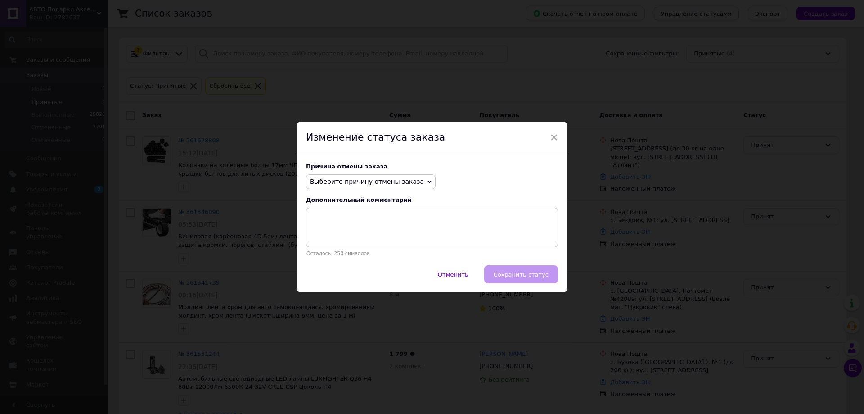
click at [427, 181] on icon at bounding box center [429, 181] width 4 height 3
click at [361, 263] on li "Не получается дозвониться" at bounding box center [370, 262] width 129 height 13
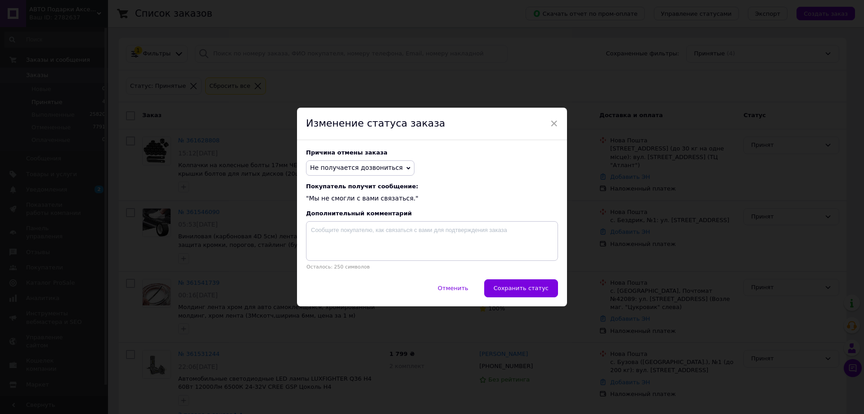
click at [503, 291] on span "Сохранить статус" at bounding box center [521, 287] width 55 height 7
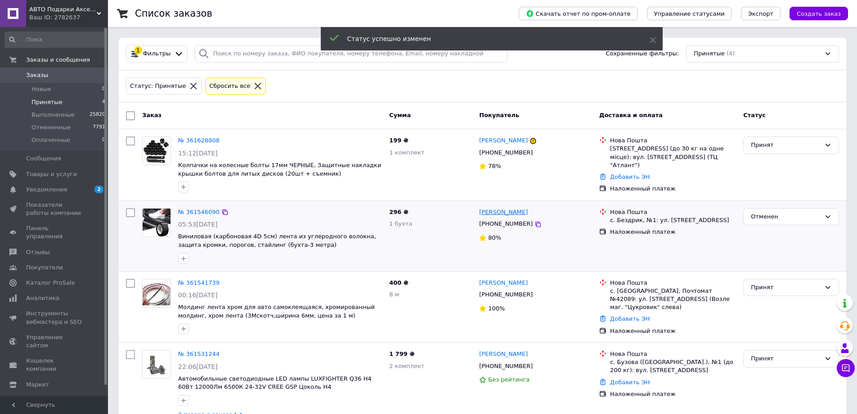
click at [488, 212] on link "[PERSON_NAME]" at bounding box center [503, 212] width 49 height 9
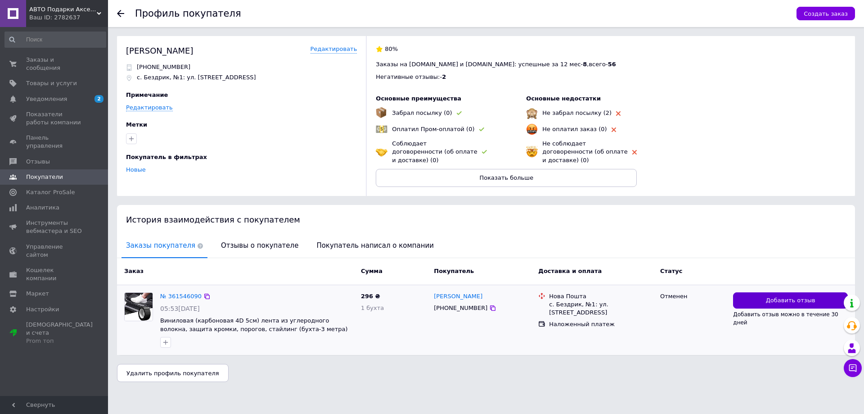
click at [777, 296] on span "Добавить отзыв" at bounding box center [790, 300] width 49 height 9
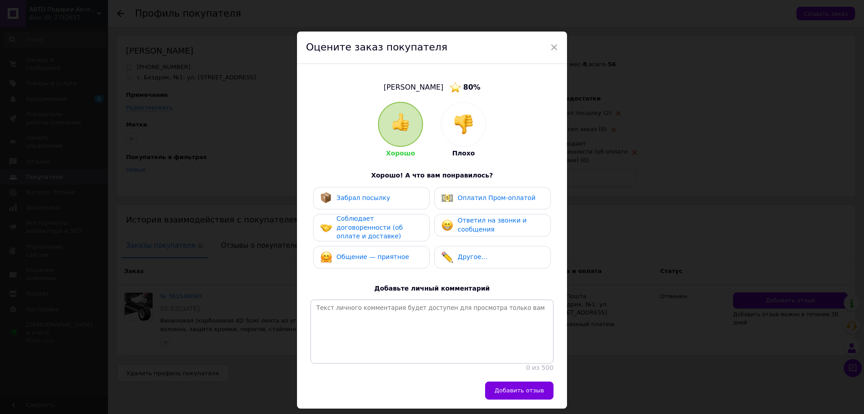
drag, startPoint x: 468, startPoint y: 121, endPoint x: 461, endPoint y: 122, distance: 6.8
click at [467, 121] on img at bounding box center [464, 124] width 20 height 20
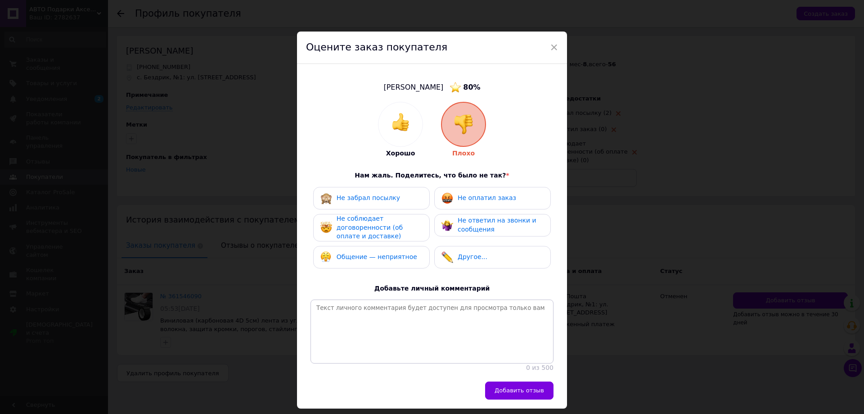
drag, startPoint x: 473, startPoint y: 192, endPoint x: 475, endPoint y: 199, distance: 7.5
click at [473, 193] on div "Не оплатил заказ" at bounding box center [478, 198] width 75 height 12
click at [480, 221] on span "Не ответил на звонки и сообщения" at bounding box center [497, 224] width 79 height 16
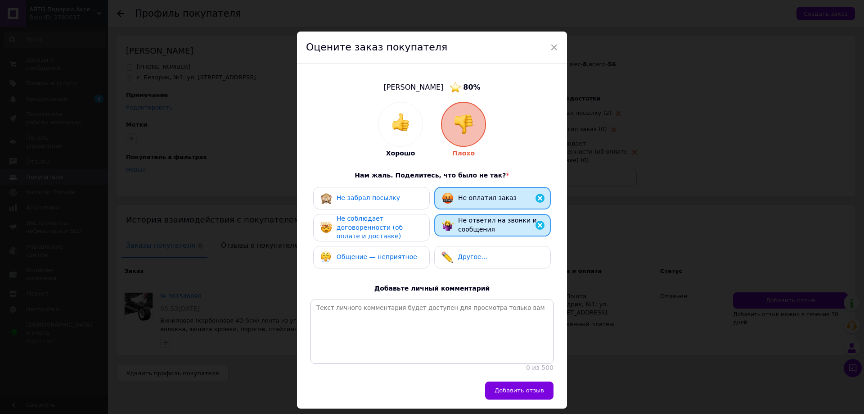
drag, startPoint x: 510, startPoint y: 402, endPoint x: 506, endPoint y: 398, distance: 5.1
click at [507, 399] on button "Добавить отзыв" at bounding box center [519, 390] width 68 height 18
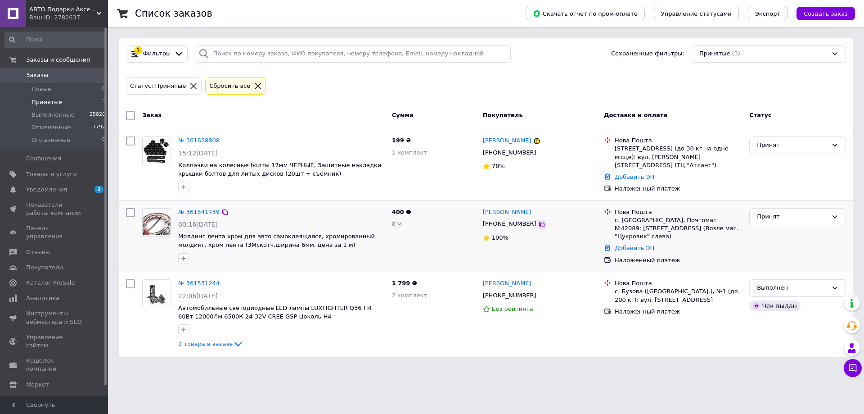
click at [538, 224] on icon at bounding box center [541, 223] width 7 height 7
click at [764, 216] on div "Принят" at bounding box center [792, 216] width 71 height 9
click at [765, 250] on li "Отменен" at bounding box center [798, 251] width 96 height 17
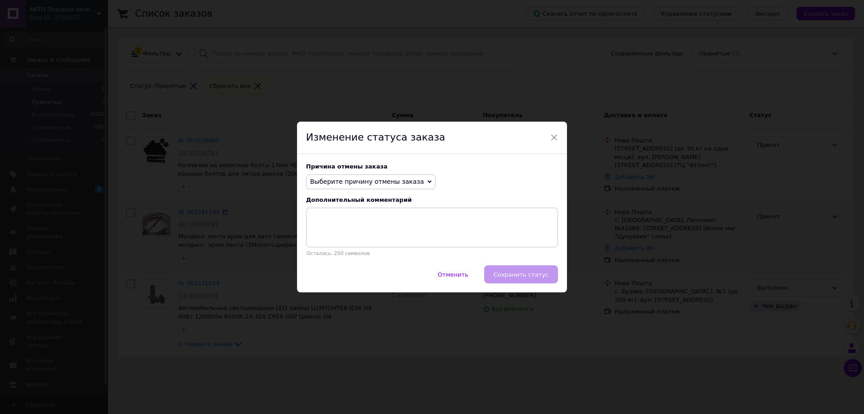
click at [427, 181] on icon at bounding box center [429, 182] width 4 height 4
click at [354, 261] on li "Не получается дозвониться" at bounding box center [370, 262] width 129 height 13
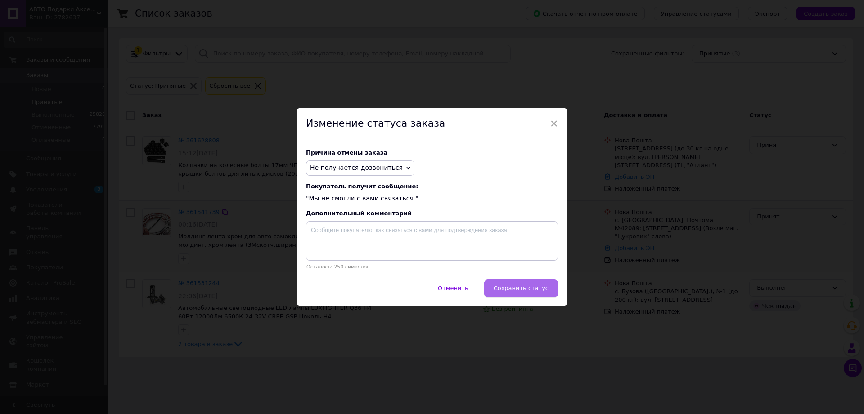
click at [499, 289] on button "Сохранить статус" at bounding box center [521, 288] width 74 height 18
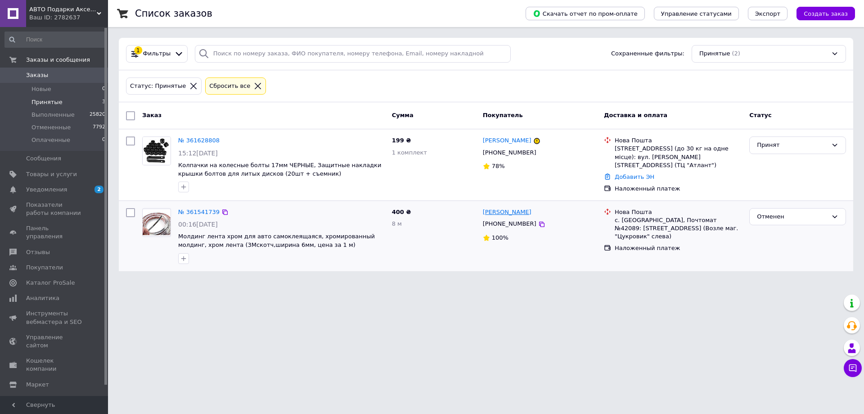
click at [506, 211] on link "[PERSON_NAME]" at bounding box center [507, 212] width 49 height 9
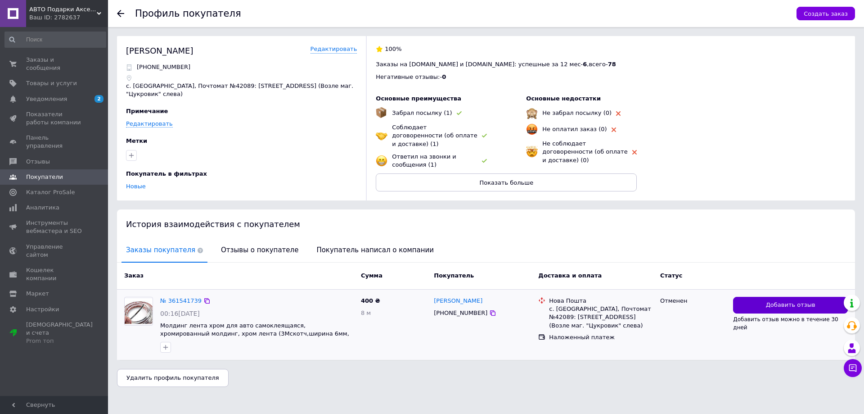
click at [758, 306] on button "Добавить отзыв" at bounding box center [790, 305] width 115 height 17
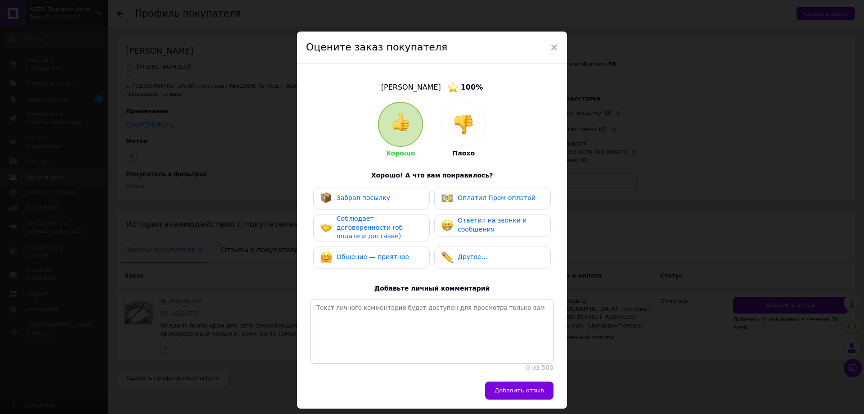
click at [456, 121] on img at bounding box center [464, 124] width 20 height 20
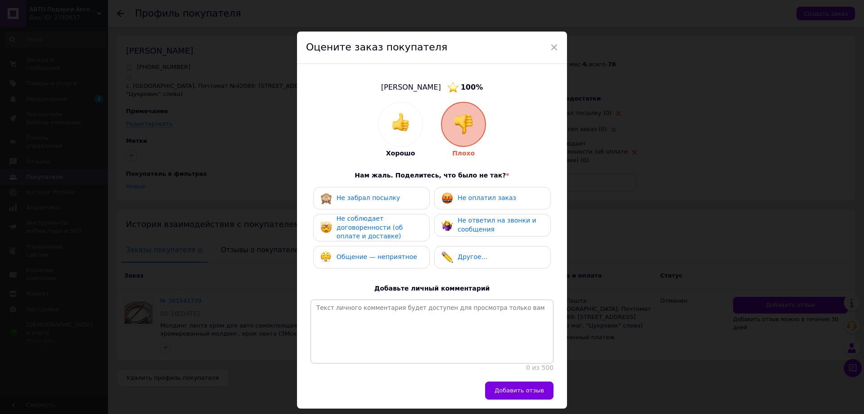
click at [481, 196] on span "Не оплатил заказ" at bounding box center [487, 197] width 58 height 7
drag, startPoint x: 481, startPoint y: 227, endPoint x: 488, endPoint y: 244, distance: 18.6
click at [481, 228] on span "Не ответил на звонки и сообщения" at bounding box center [497, 224] width 79 height 16
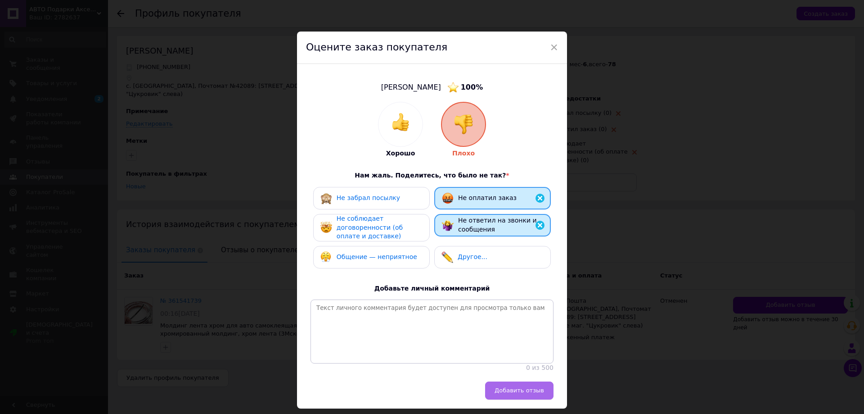
click at [506, 393] on span "Добавить отзыв" at bounding box center [519, 390] width 49 height 7
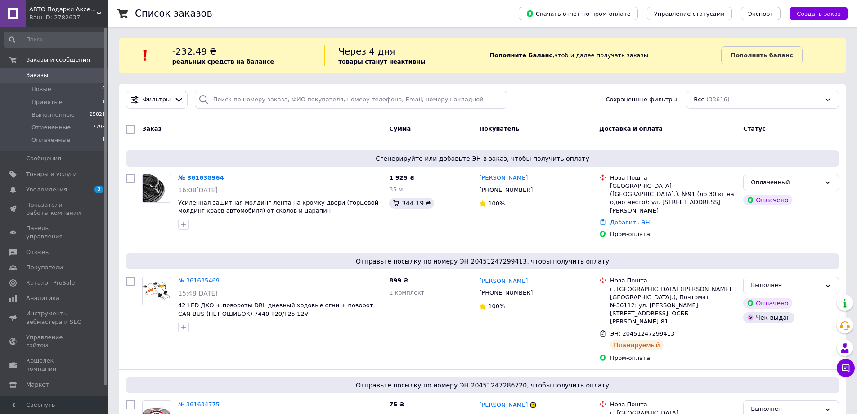
scroll to position [46, 0]
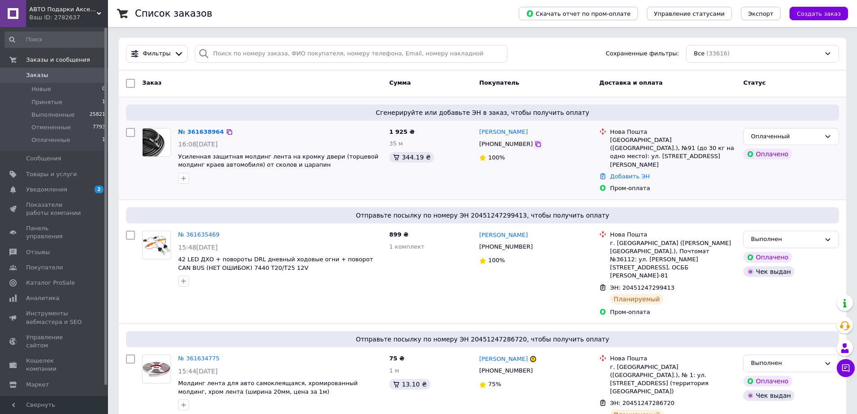
click at [535, 144] on icon at bounding box center [538, 143] width 7 height 7
paste input "[PHONE_NUMBER]"
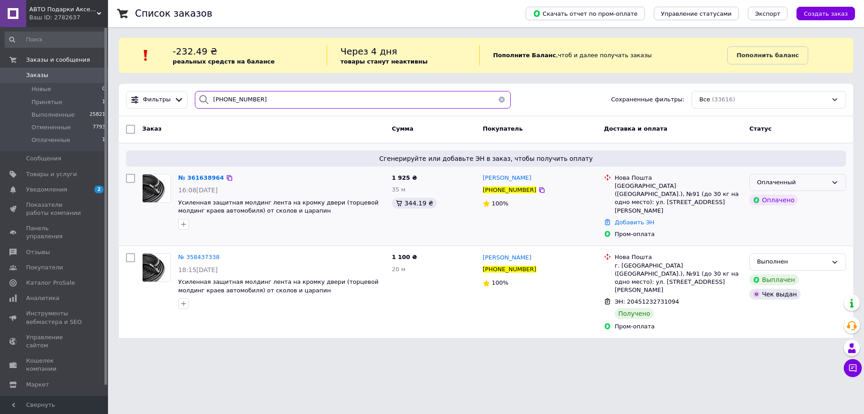
type input "[PHONE_NUMBER]"
click at [766, 181] on div "Оплаченный" at bounding box center [792, 182] width 71 height 9
click at [763, 200] on li "Принят" at bounding box center [798, 201] width 96 height 17
click at [196, 176] on span "№ 361638964" at bounding box center [201, 177] width 46 height 7
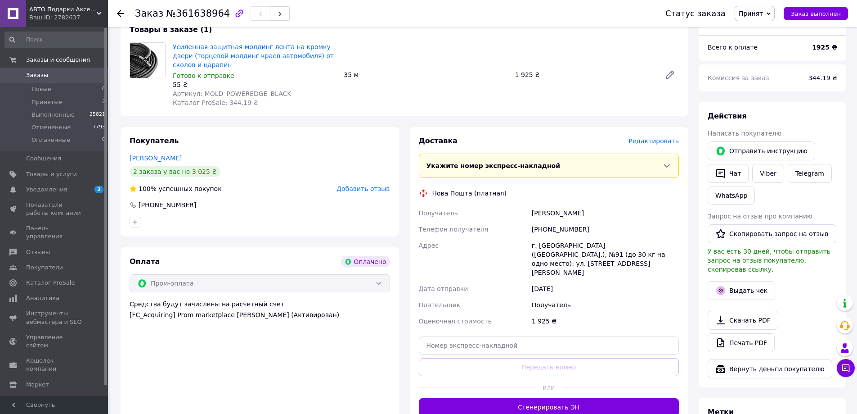
scroll to position [90, 0]
paste input "20451247323633"
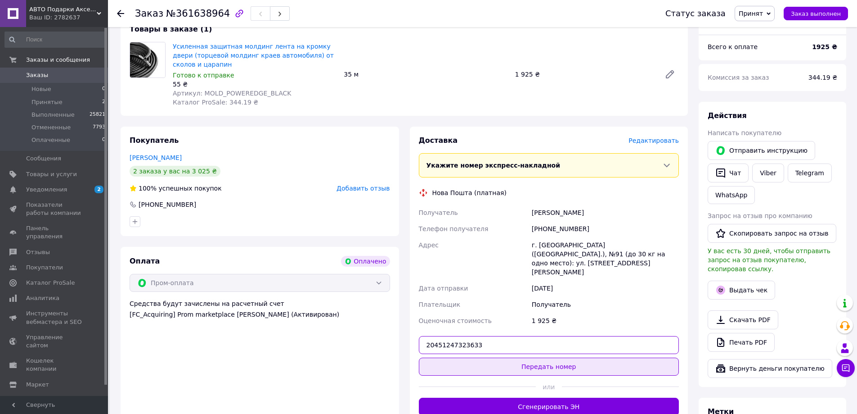
type input "20451247323633"
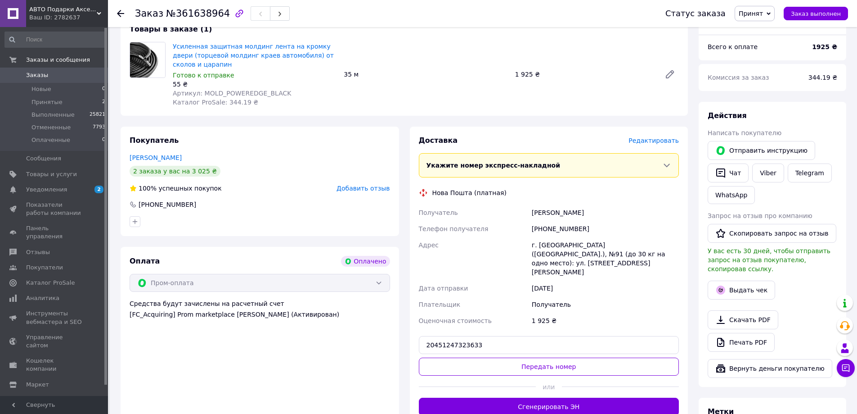
click at [540, 357] on button "Передать номер" at bounding box center [549, 366] width 261 height 18
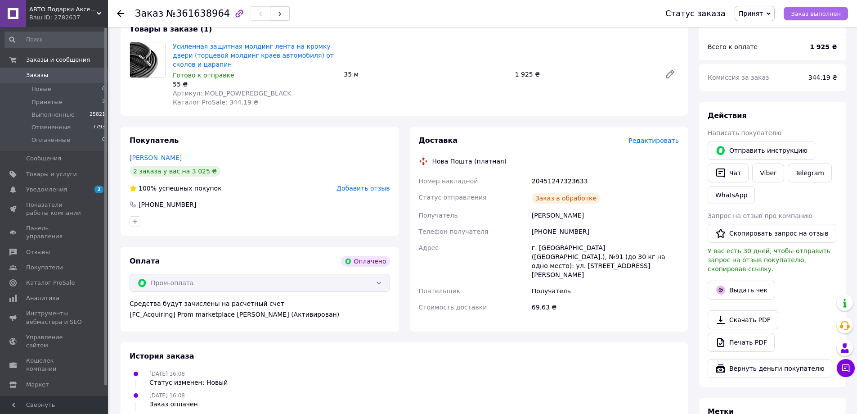
click at [803, 13] on span "Заказ выполнен" at bounding box center [816, 13] width 50 height 7
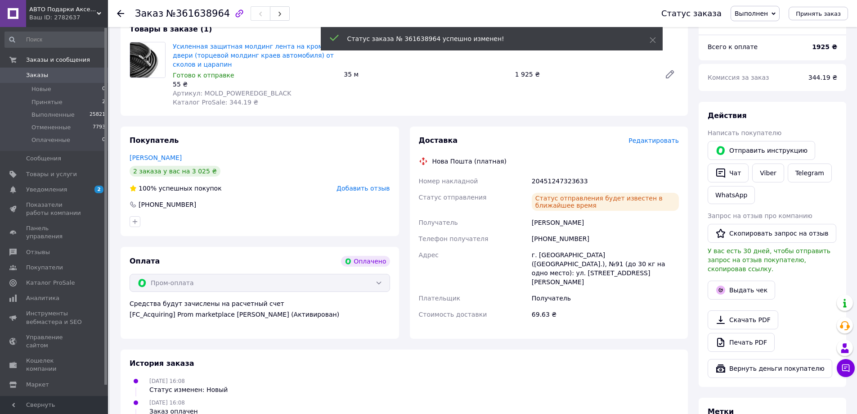
click at [749, 280] on button "Выдать чек" at bounding box center [741, 289] width 67 height 19
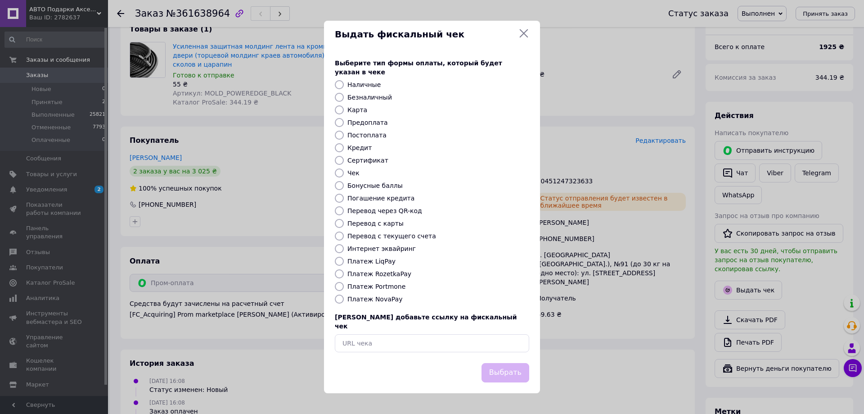
click at [389, 273] on label "Платеж RozetkaPay" at bounding box center [379, 273] width 64 height 7
click at [344, 273] on input "Платеж RozetkaPay" at bounding box center [339, 273] width 9 height 9
radio input "true"
click at [505, 363] on button "Выбрать" at bounding box center [505, 372] width 48 height 19
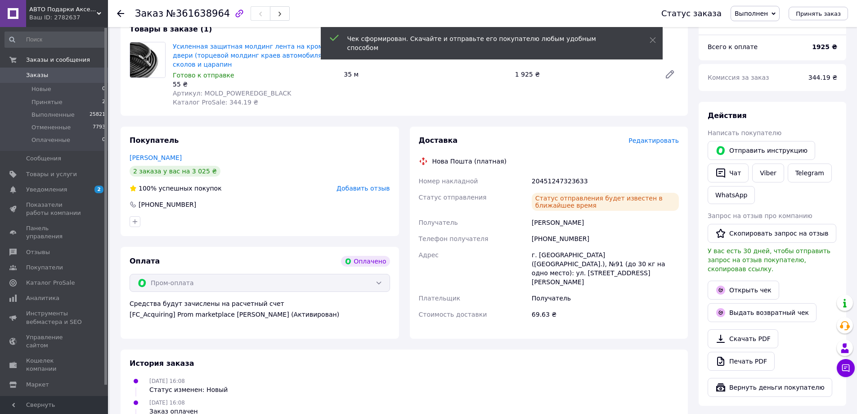
click at [119, 13] on icon at bounding box center [120, 13] width 7 height 7
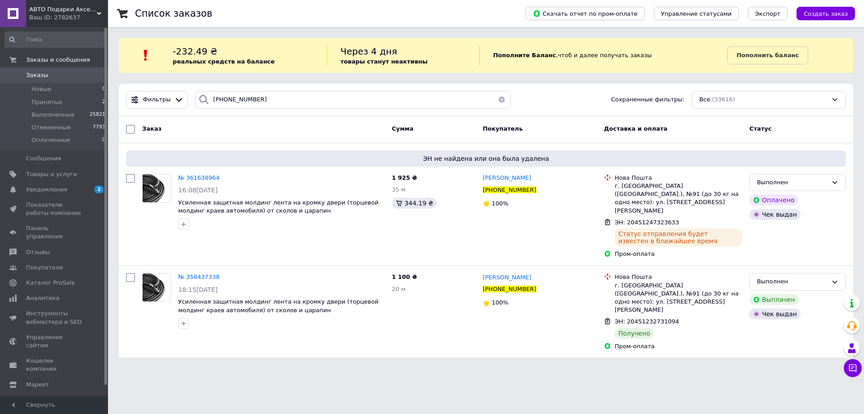
click at [35, 74] on span "Заказы" at bounding box center [37, 75] width 22 height 8
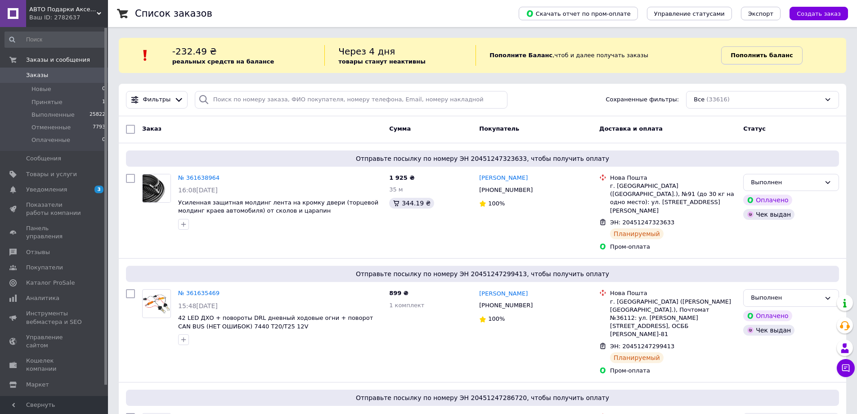
click at [731, 54] on b "Пополнить баланс" at bounding box center [762, 55] width 62 height 7
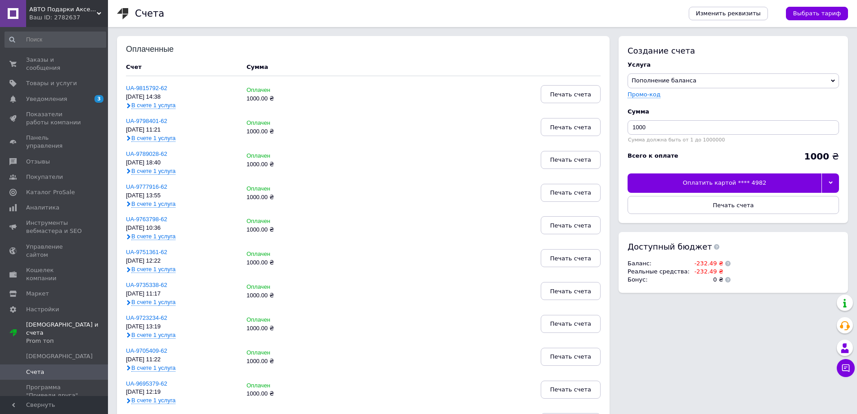
click at [716, 184] on div "Оплатить картой **** 4982" at bounding box center [725, 182] width 194 height 19
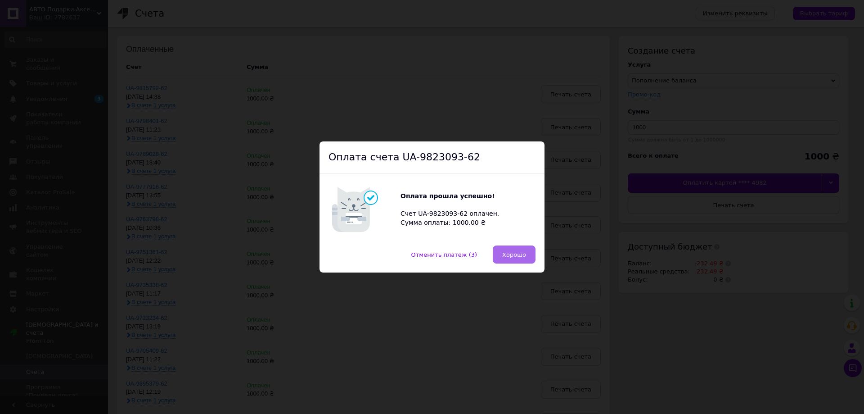
click at [504, 256] on span "Хорошо" at bounding box center [514, 254] width 24 height 7
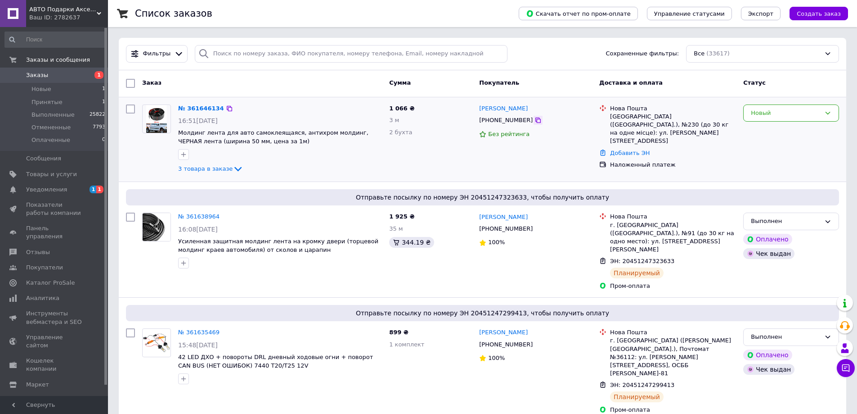
click at [535, 121] on icon at bounding box center [538, 120] width 7 height 7
paste input "[PHONE_NUMBER]"
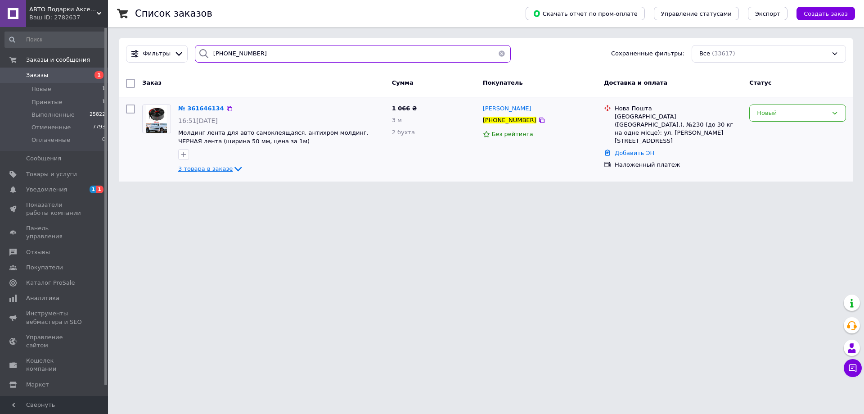
type input "[PHONE_NUMBER]"
click at [204, 169] on span "3 товара в заказе" at bounding box center [205, 168] width 54 height 7
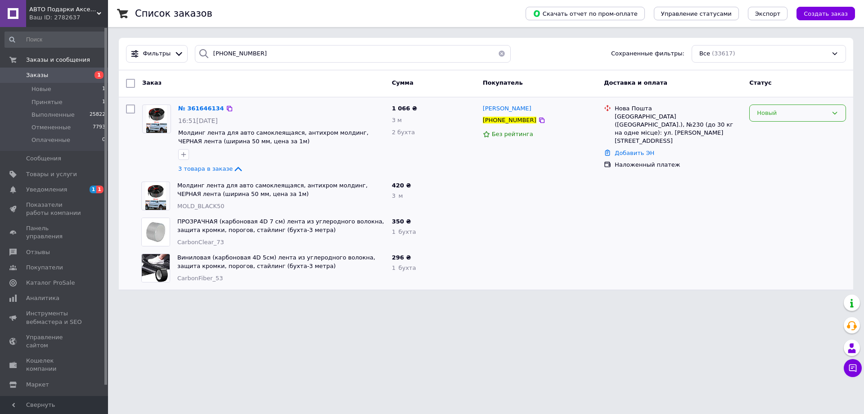
click at [767, 112] on div "Новый" at bounding box center [792, 112] width 71 height 9
click at [762, 132] on li "Принят" at bounding box center [798, 131] width 96 height 17
click at [763, 113] on div "Принят" at bounding box center [792, 112] width 71 height 9
click at [767, 133] on li "Выполнен" at bounding box center [798, 131] width 96 height 17
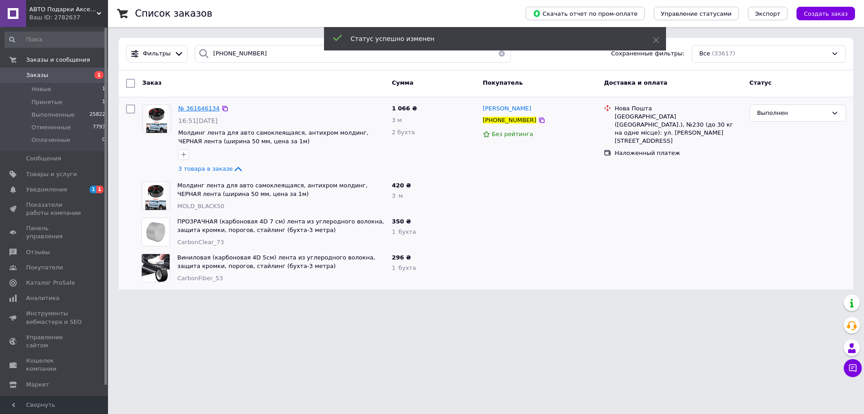
click at [194, 108] on span "№ 361646134" at bounding box center [198, 108] width 41 height 7
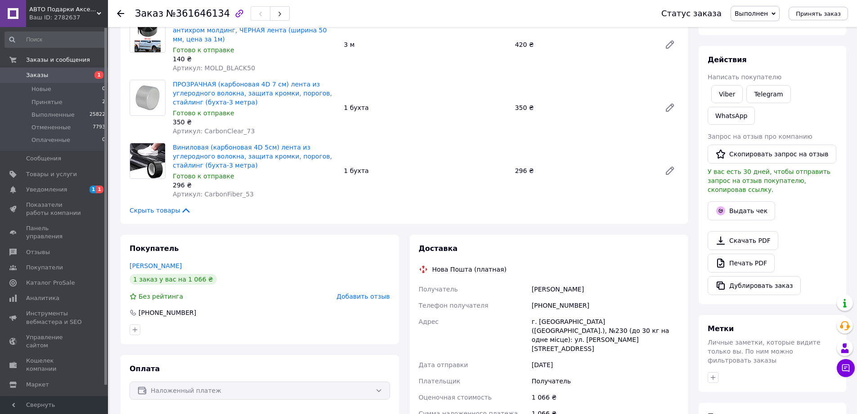
scroll to position [90, 0]
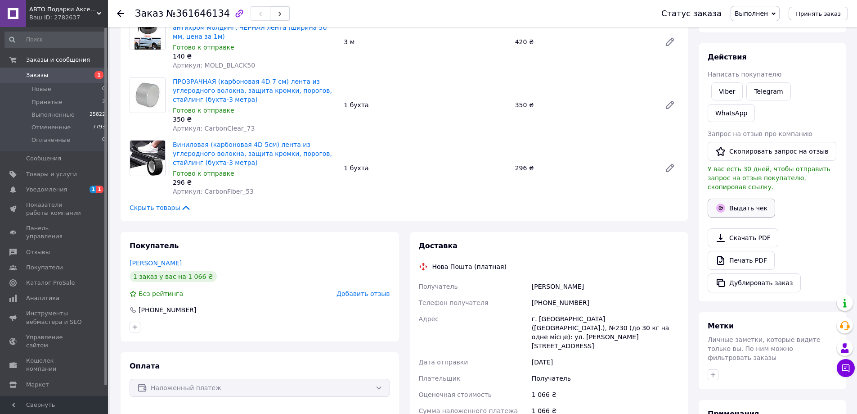
click at [735, 198] on button "Выдать чек" at bounding box center [741, 207] width 67 height 19
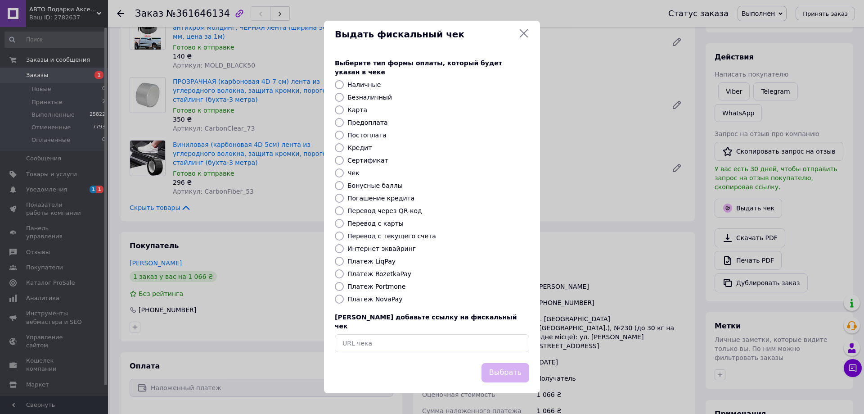
click at [363, 226] on label "Перевод с карты" at bounding box center [375, 223] width 56 height 7
click at [344, 226] on input "Перевод с карты" at bounding box center [339, 223] width 9 height 9
radio input "true"
click at [500, 363] on button "Выбрать" at bounding box center [505, 372] width 48 height 19
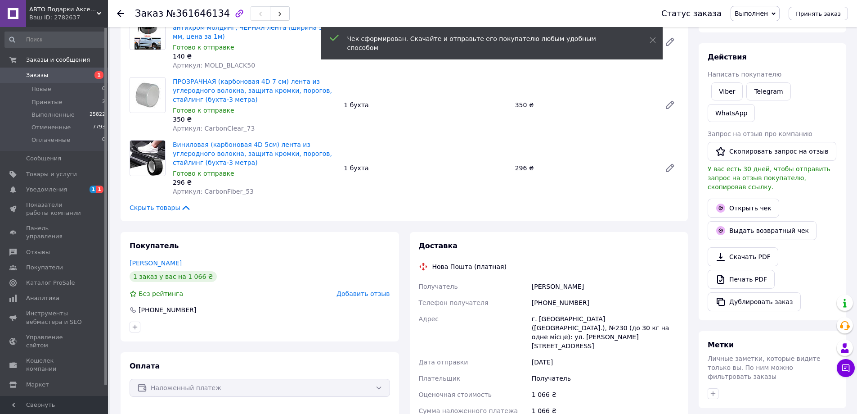
click at [120, 12] on use at bounding box center [120, 13] width 7 height 7
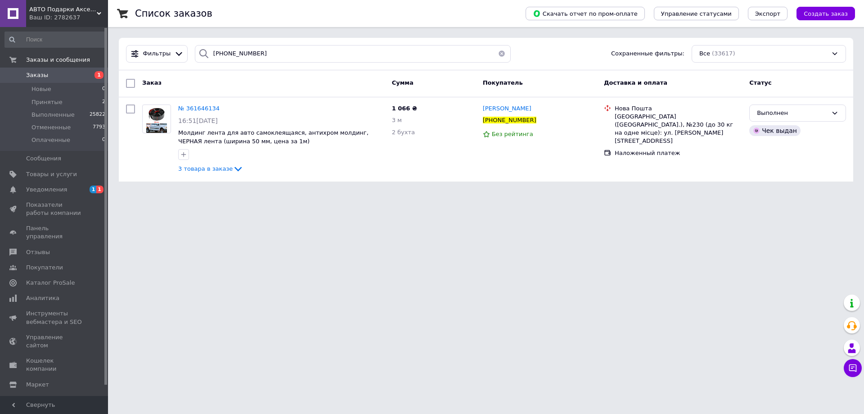
click at [43, 74] on span "Заказы" at bounding box center [37, 75] width 22 height 8
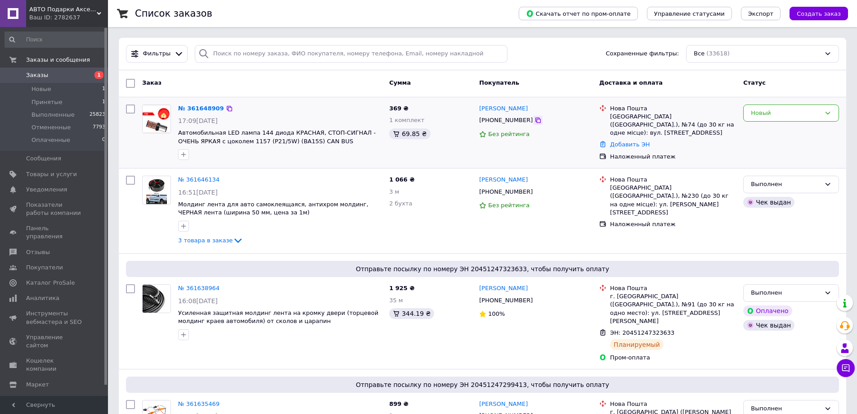
click at [535, 121] on icon at bounding box center [538, 120] width 7 height 7
paste input "[PHONE_NUMBER]"
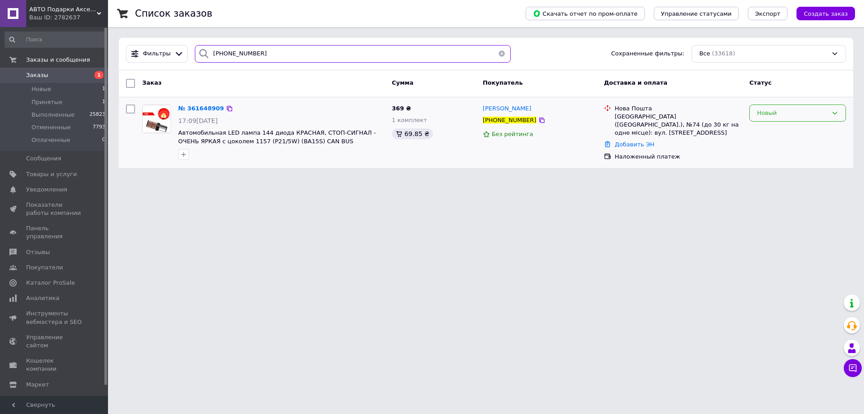
type input "[PHONE_NUMBER]"
click at [764, 113] on div "Новый" at bounding box center [792, 112] width 71 height 9
click at [761, 131] on li "Принят" at bounding box center [798, 131] width 96 height 17
click at [32, 77] on span "Заказы" at bounding box center [37, 75] width 22 height 8
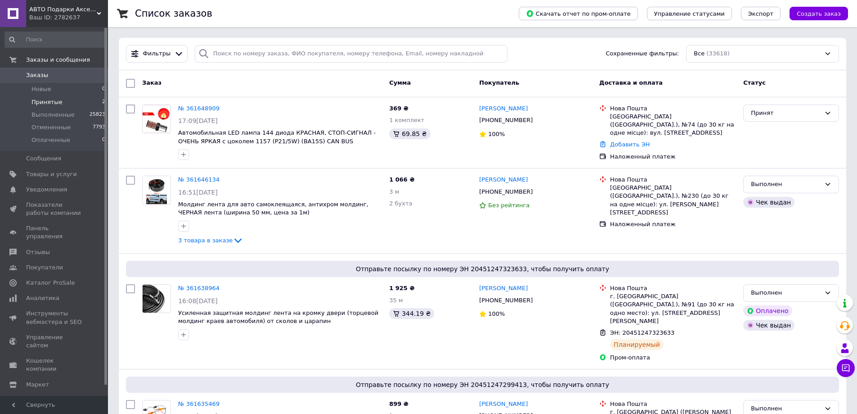
click at [49, 103] on span "Принятые" at bounding box center [46, 102] width 31 height 8
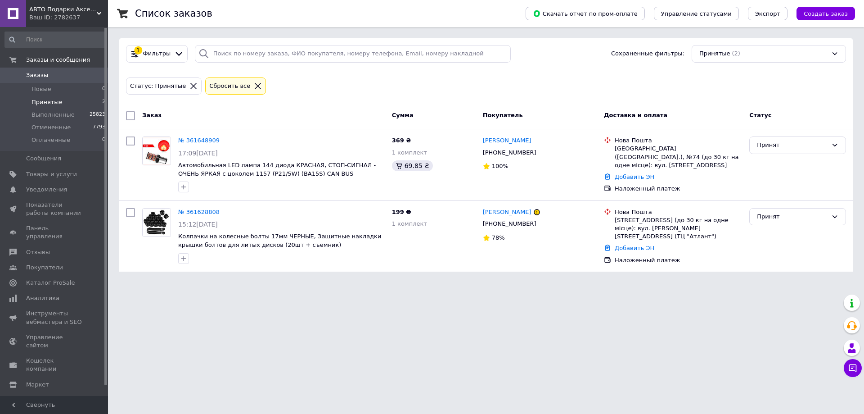
click at [27, 74] on span "Заказы" at bounding box center [37, 75] width 22 height 8
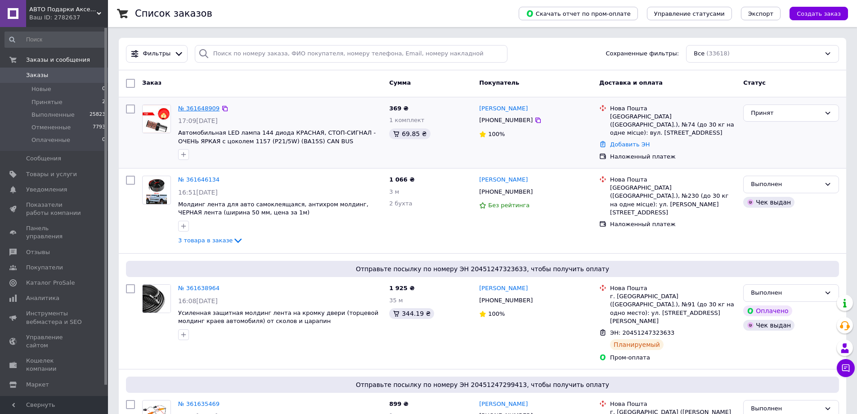
click at [193, 108] on link "№ 361648909" at bounding box center [198, 108] width 41 height 7
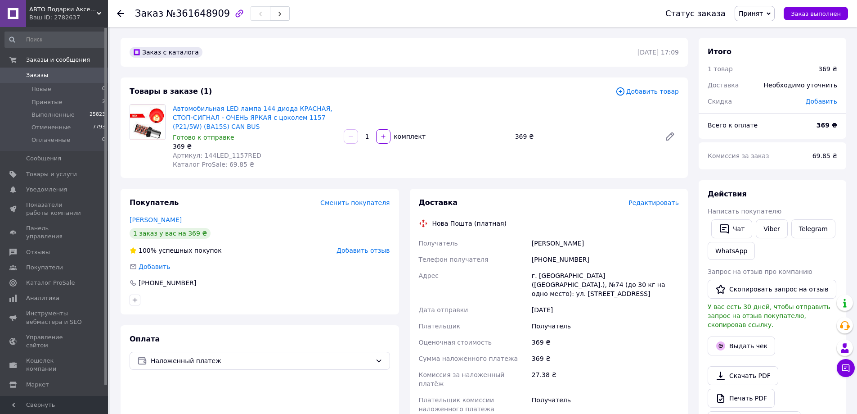
click at [643, 94] on span "Добавить товар" at bounding box center [647, 91] width 63 height 10
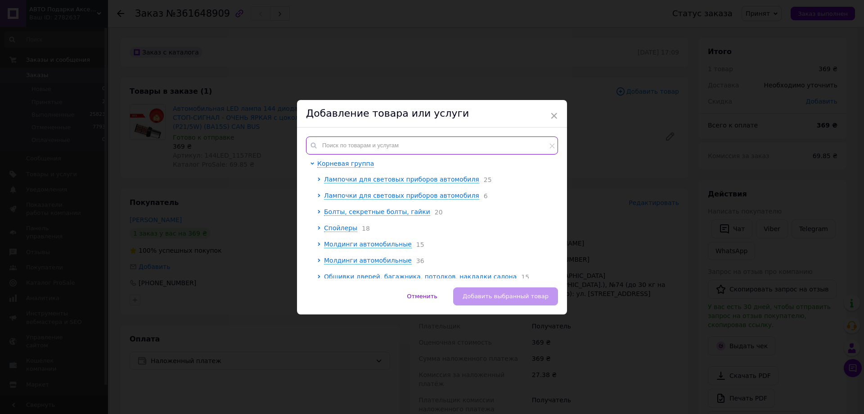
click at [346, 144] on input "text" at bounding box center [432, 145] width 252 height 18
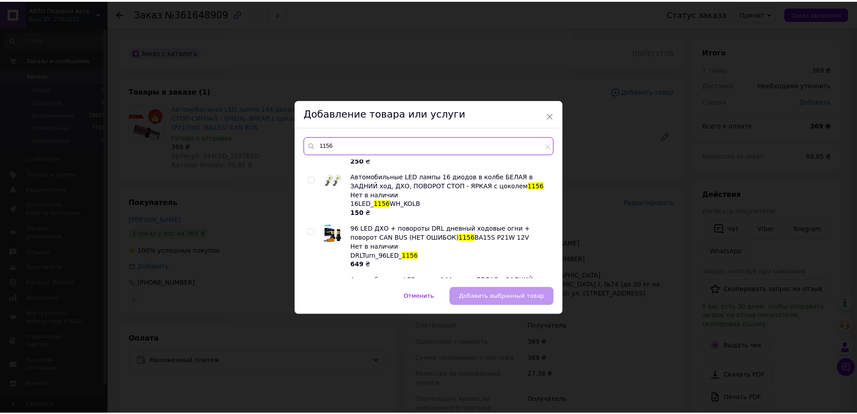
scroll to position [135, 0]
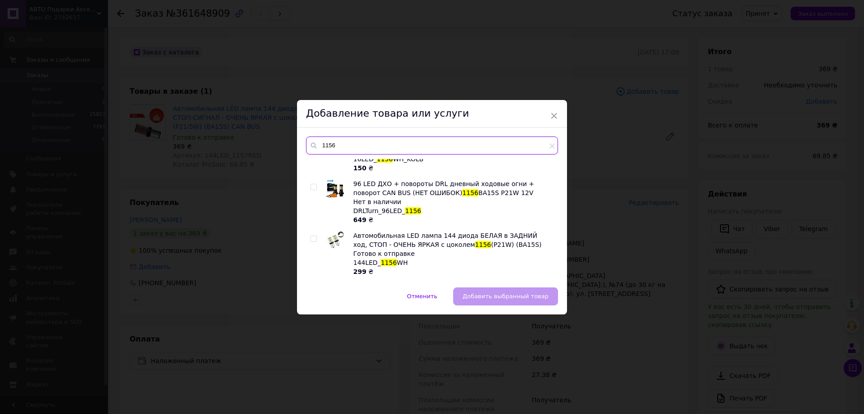
type input "1156"
click at [314, 239] on input "checkbox" at bounding box center [313, 239] width 6 height 6
checkbox input "true"
click at [480, 299] on span "Добавить выбранный товар" at bounding box center [506, 295] width 86 height 7
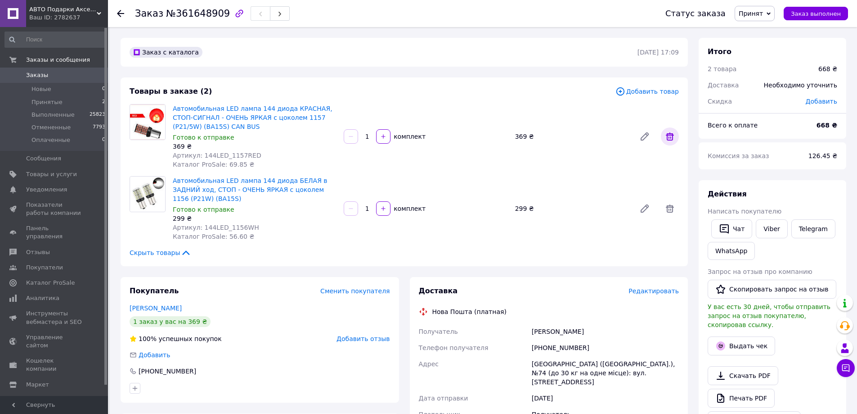
click at [671, 138] on icon at bounding box center [670, 136] width 8 height 8
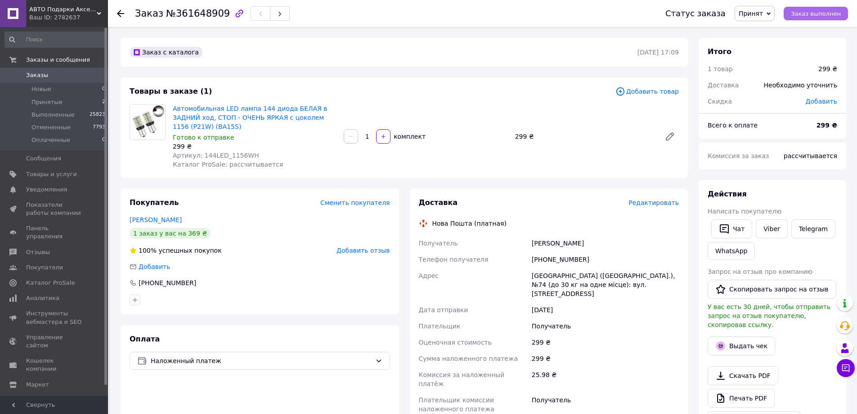
click at [798, 13] on span "Заказ выполнен" at bounding box center [816, 13] width 50 height 7
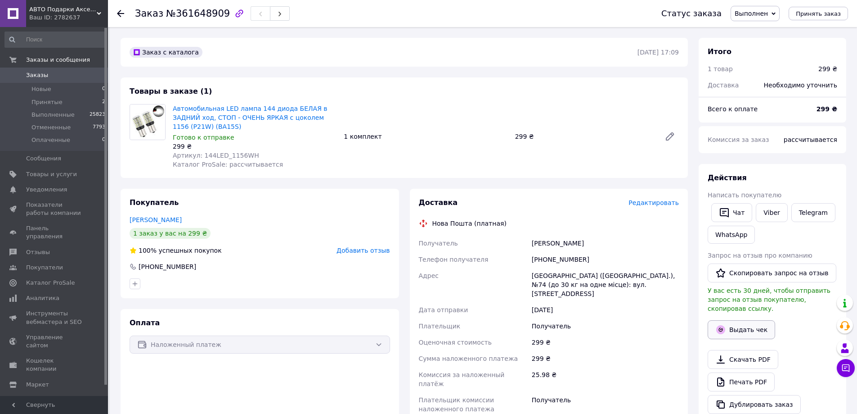
click at [738, 320] on button "Выдать чек" at bounding box center [741, 329] width 67 height 19
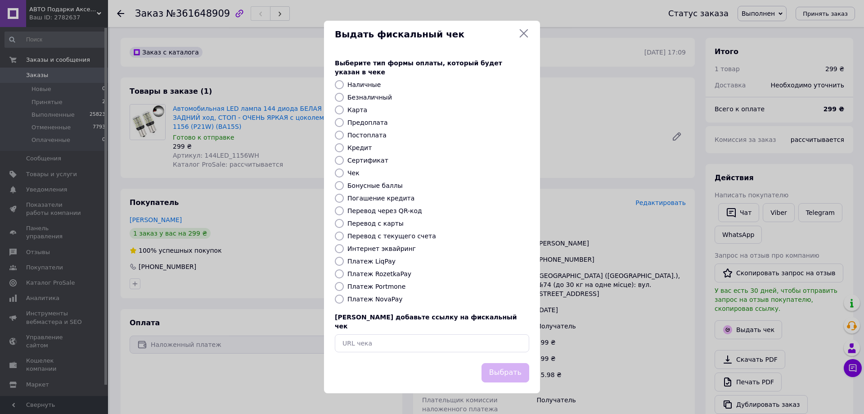
drag, startPoint x: 378, startPoint y: 298, endPoint x: 388, endPoint y: 301, distance: 10.7
click at [379, 298] on label "Платеж NovaPay" at bounding box center [374, 298] width 55 height 7
click at [344, 298] on input "Платеж NovaPay" at bounding box center [339, 298] width 9 height 9
radio input "true"
click at [491, 363] on button "Выбрать" at bounding box center [505, 372] width 48 height 19
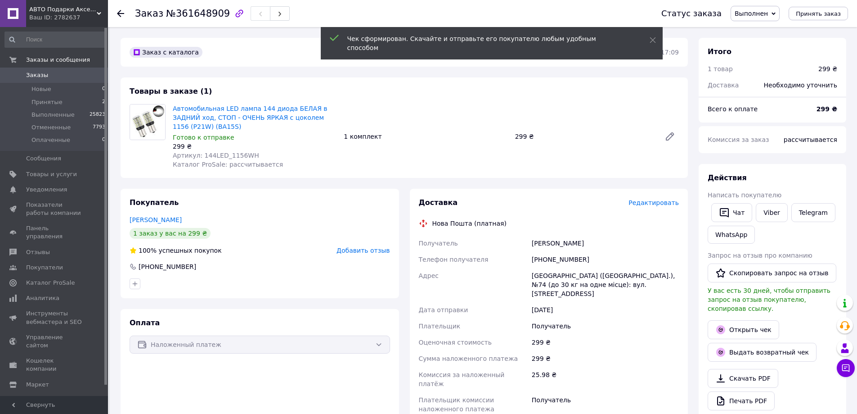
click at [119, 14] on use at bounding box center [120, 13] width 7 height 7
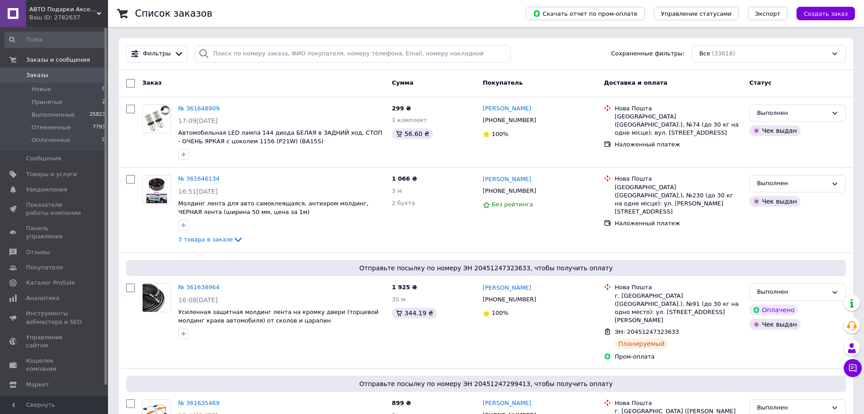
click at [33, 73] on span "Заказы" at bounding box center [37, 75] width 22 height 8
